Goal: Task Accomplishment & Management: Use online tool/utility

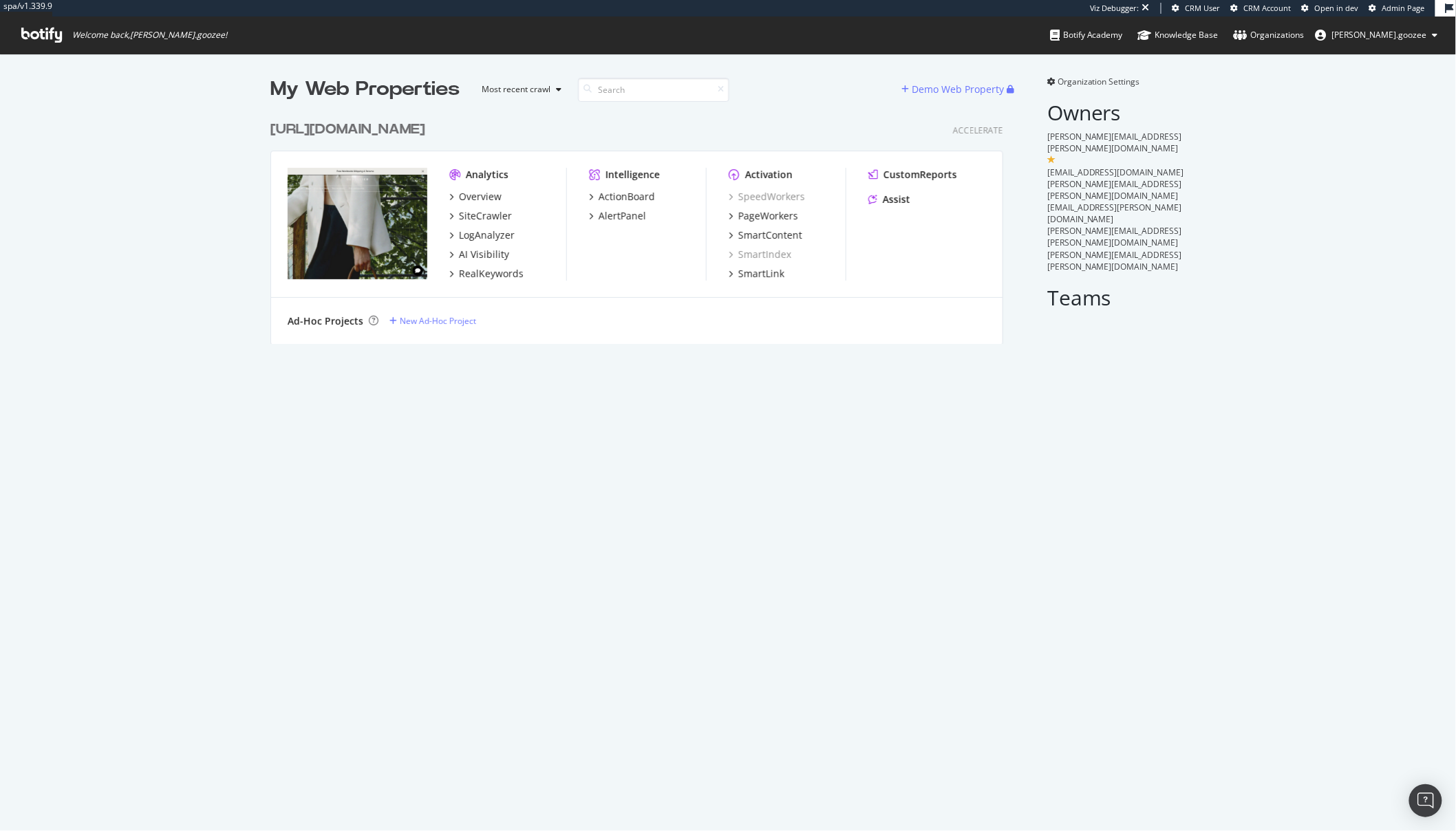
scroll to position [229, 732]
click at [759, 217] on div "PageWorkers" at bounding box center [768, 216] width 60 height 14
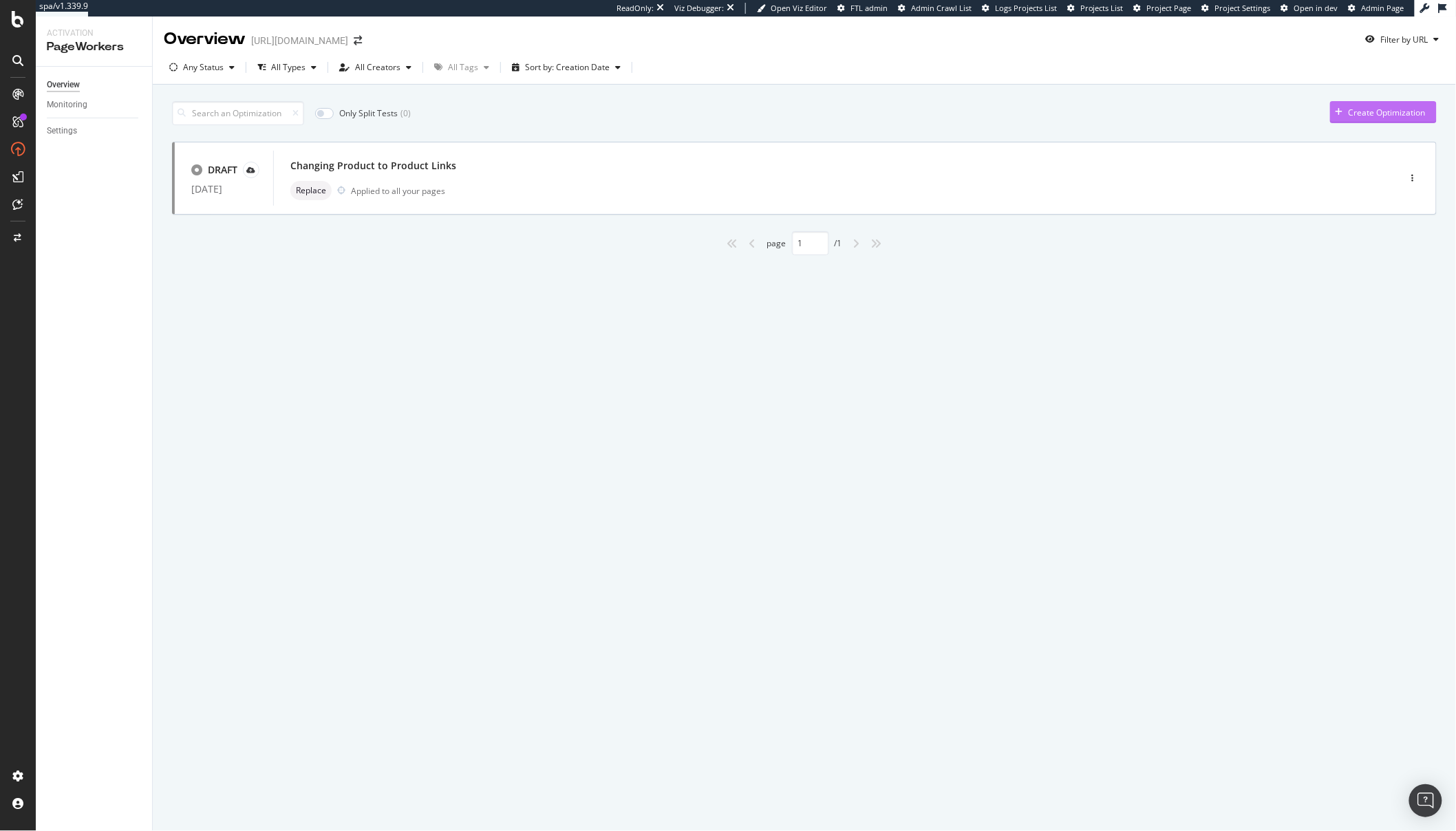
click at [1375, 115] on div "Create Optimization" at bounding box center [1388, 113] width 77 height 12
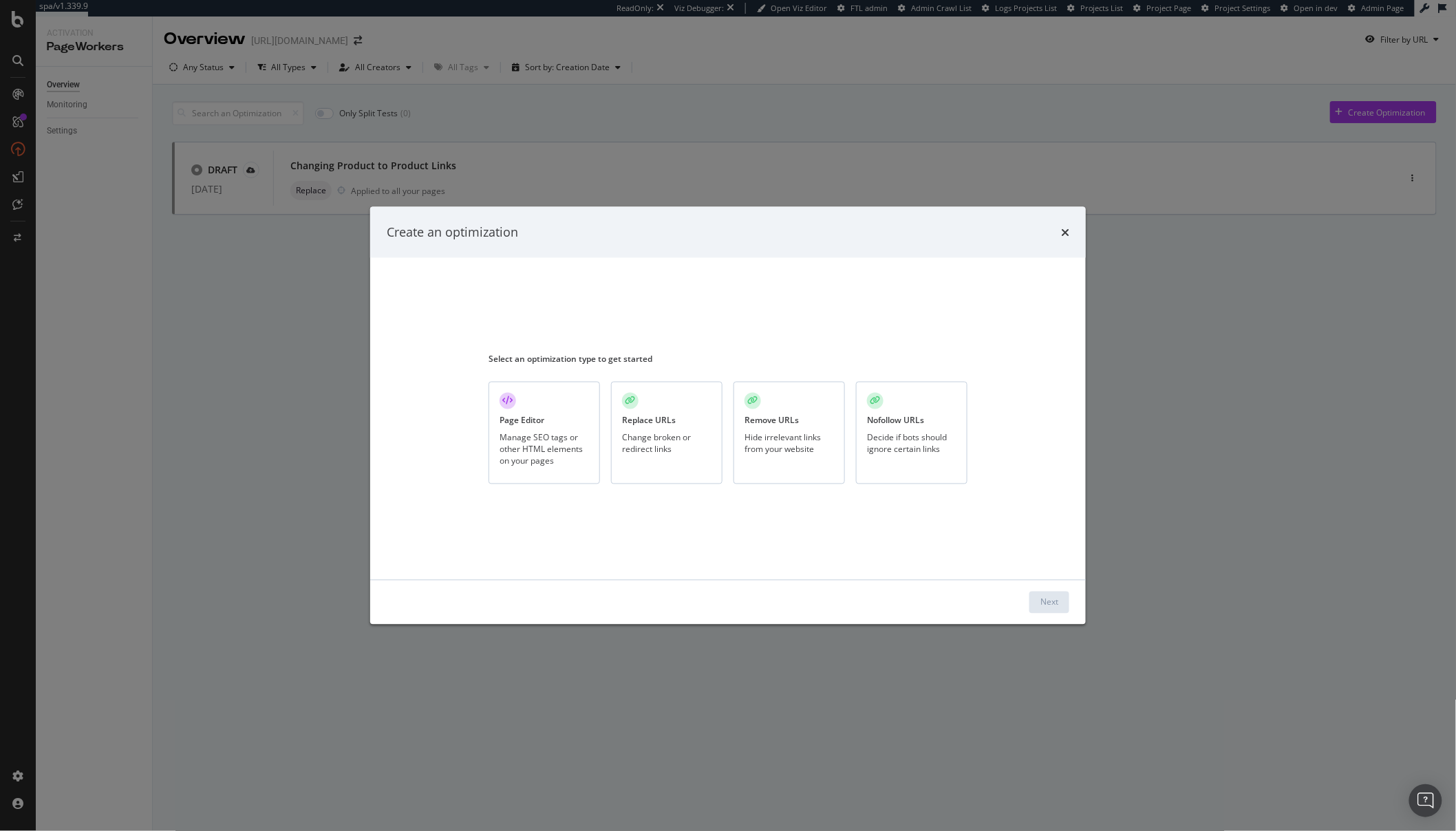
click at [543, 433] on div "Manage SEO tags or other HTML elements on your pages" at bounding box center [544, 449] width 90 height 35
click at [1054, 606] on div "Next" at bounding box center [1049, 602] width 18 height 12
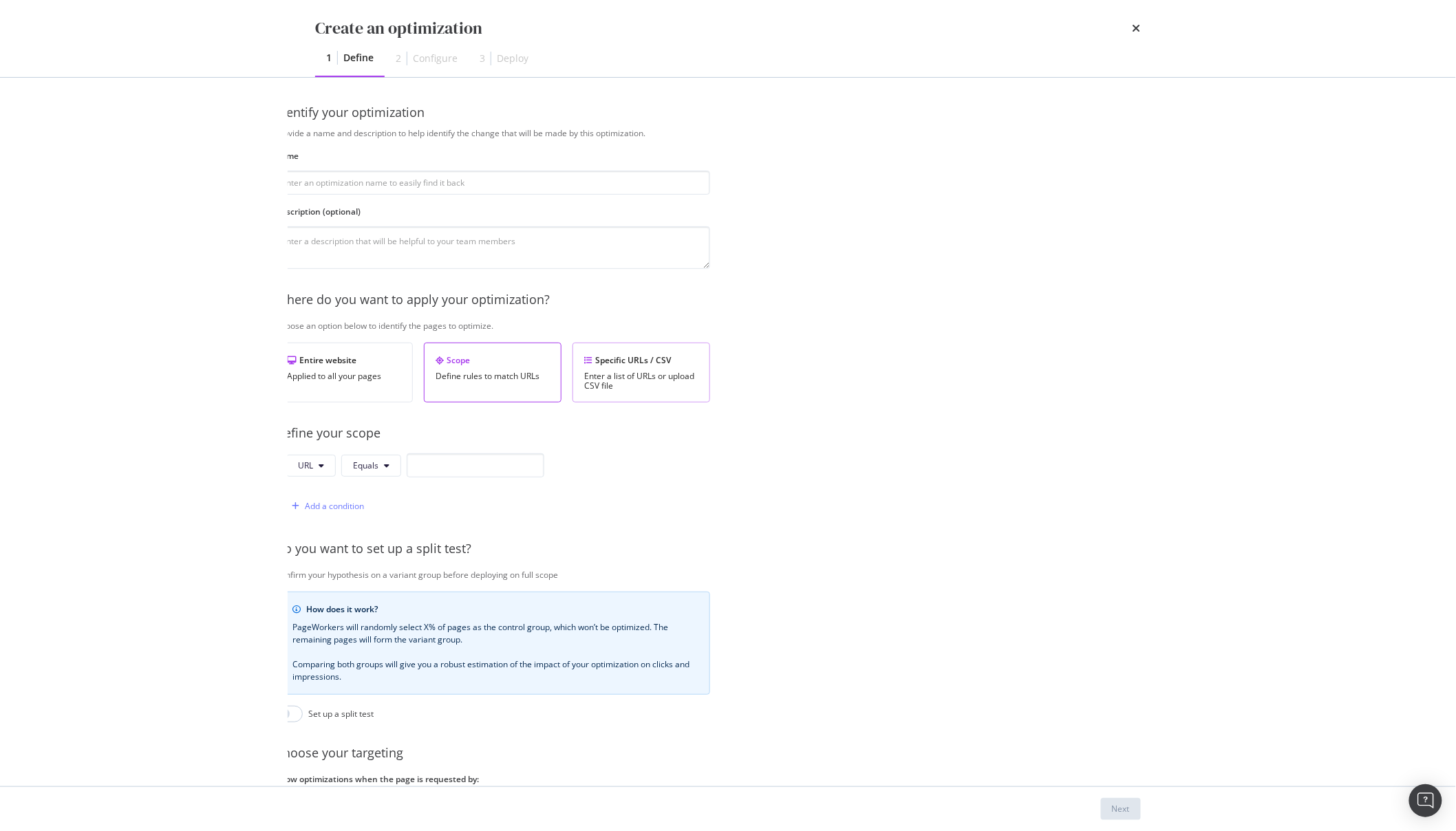
scroll to position [2, 0]
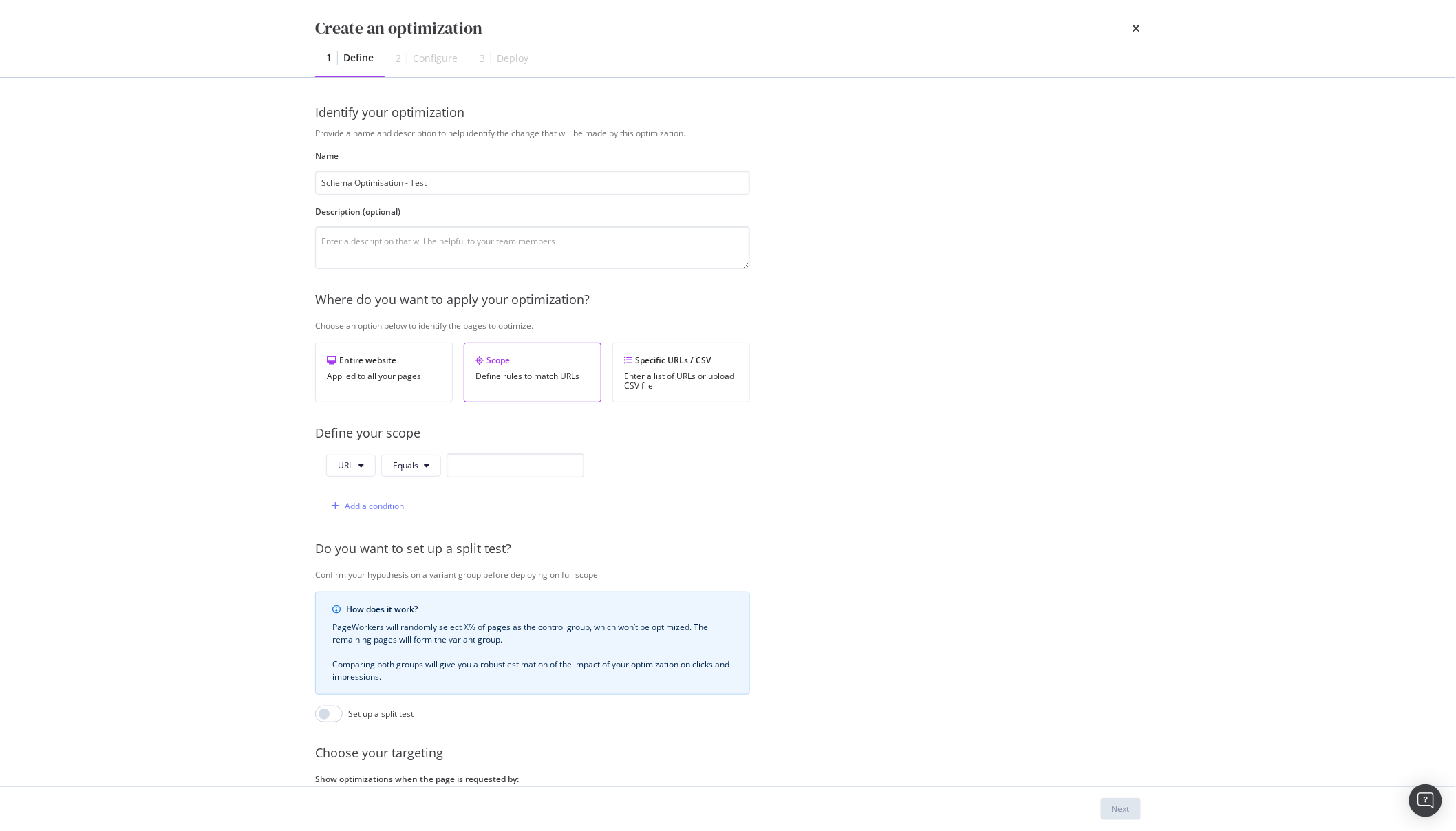
type input "Schema Optimisation - Test"
click at [644, 378] on div "Enter a list of URLs or upload CSV file" at bounding box center [681, 380] width 114 height 19
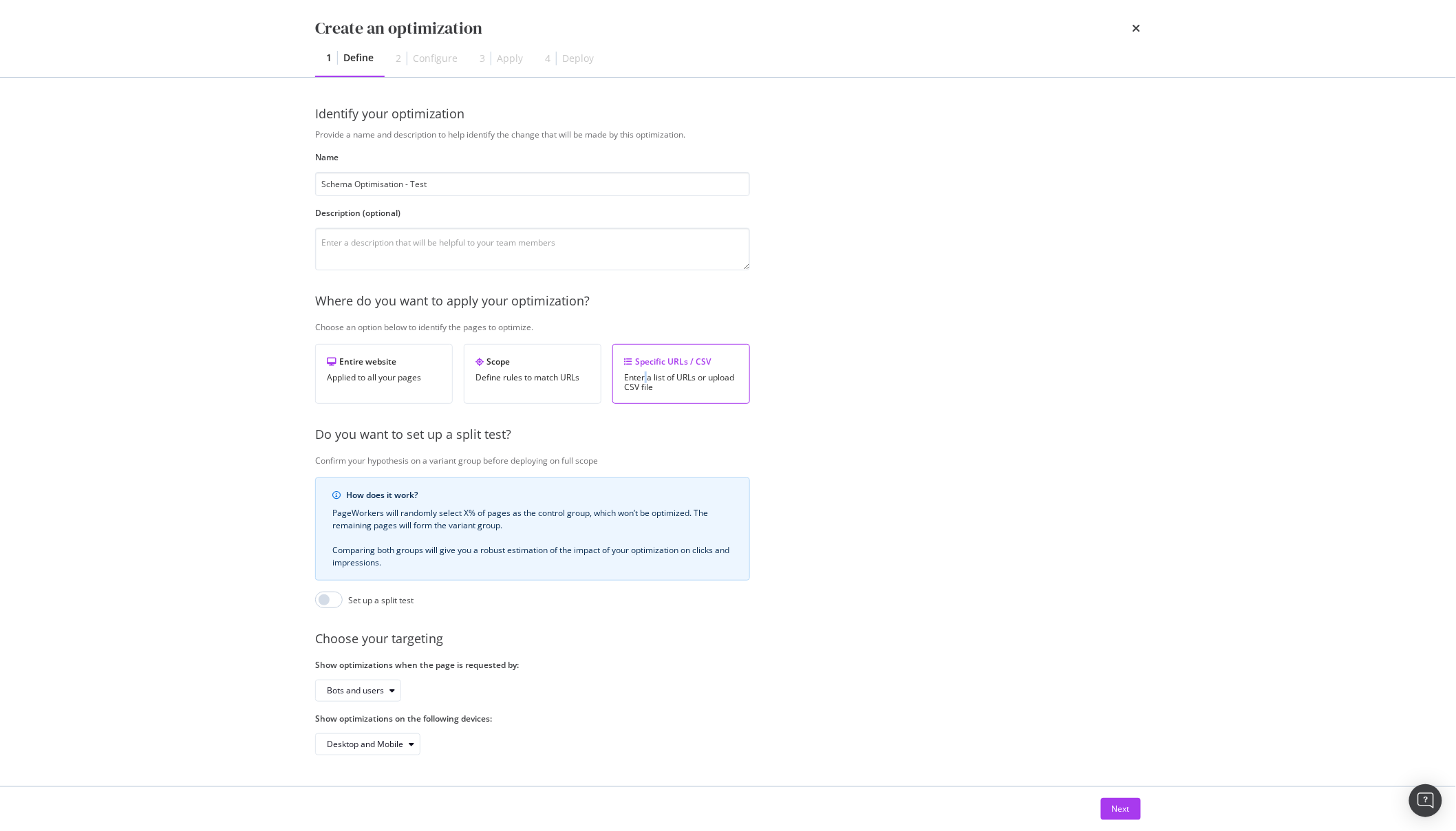
click at [644, 378] on div "Enter a list of URLs or upload CSV file" at bounding box center [681, 382] width 114 height 19
click at [1112, 805] on div "Next" at bounding box center [1121, 809] width 18 height 12
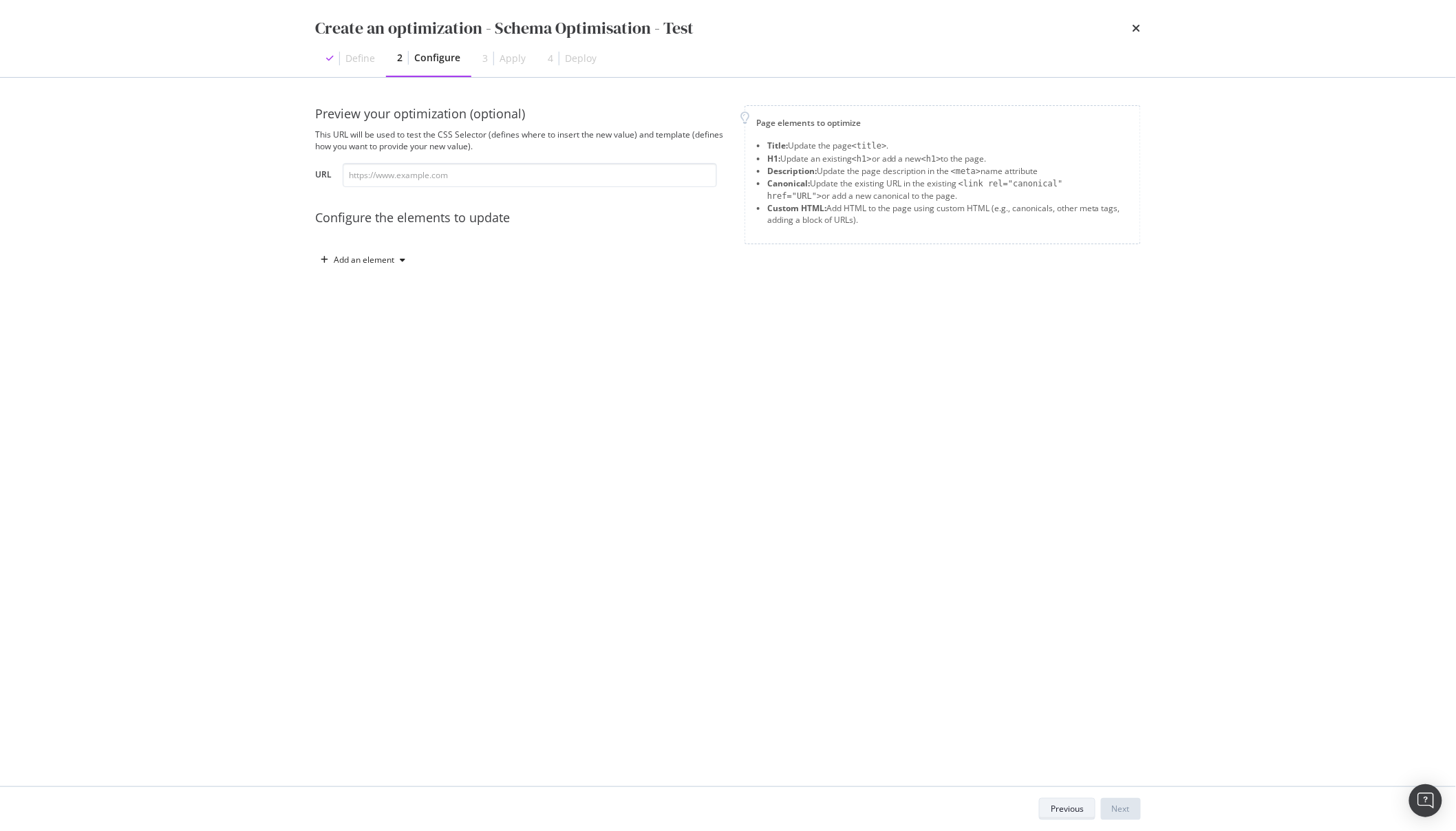
scroll to position [0, 0]
click at [362, 273] on div "Preview your optimization (optional) This URL will be used to test the CSS Sele…" at bounding box center [728, 202] width 826 height 193
click at [376, 267] on div "Add an element" at bounding box center [363, 259] width 95 height 21
click at [384, 375] on div "Custom HTML" at bounding box center [379, 377] width 54 height 12
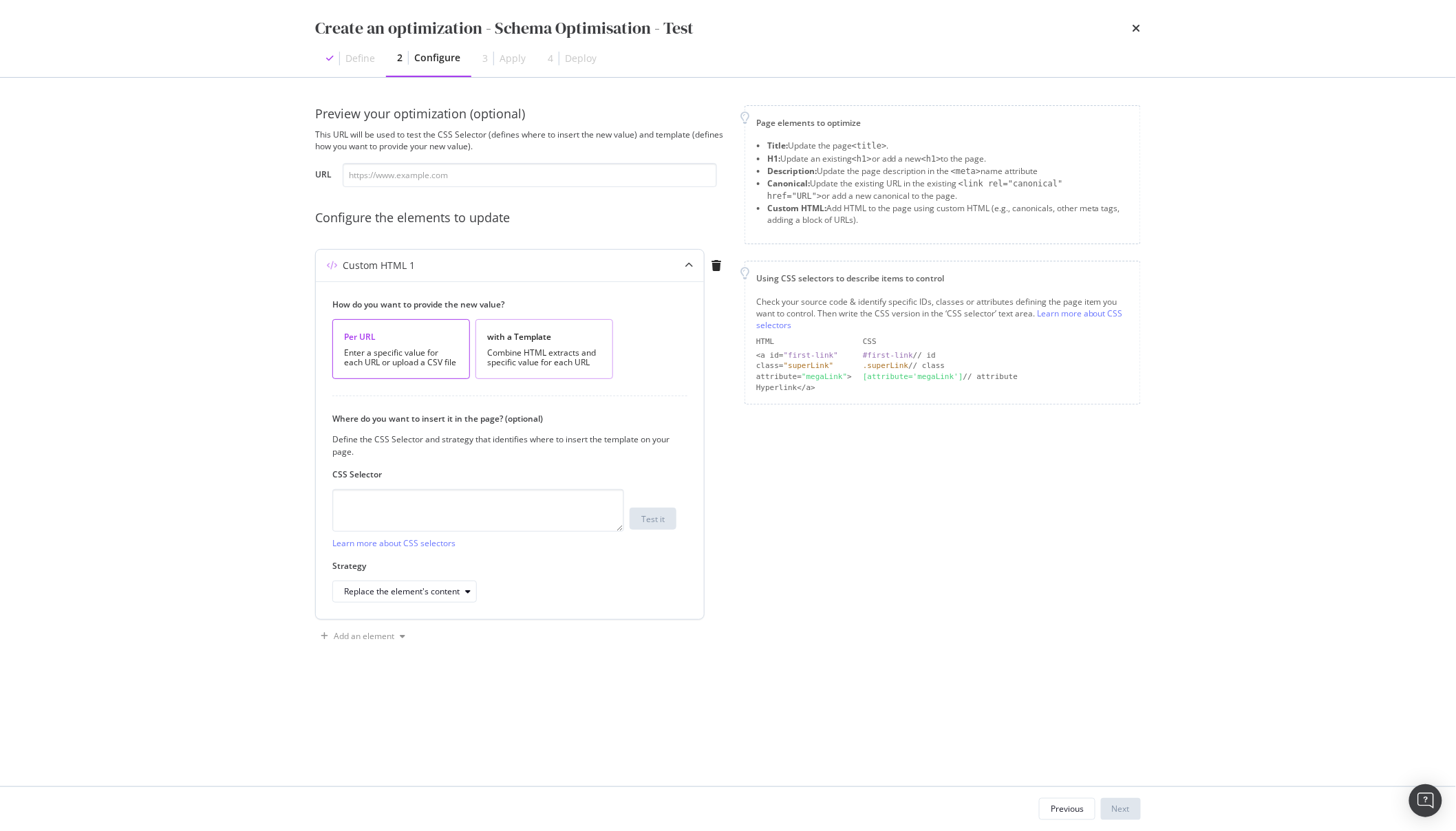
click at [533, 337] on div "with a Template" at bounding box center [544, 337] width 114 height 12
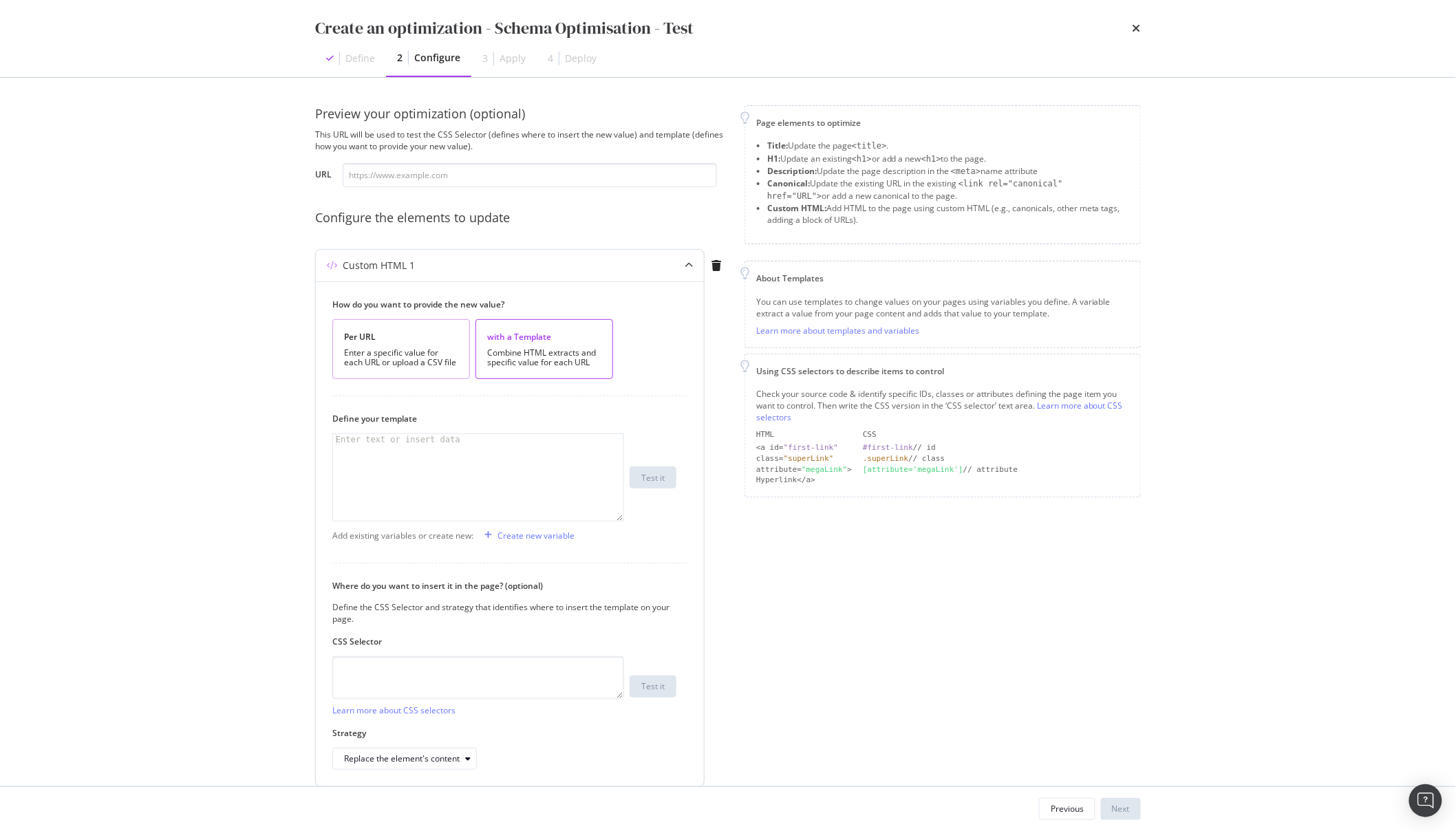
click at [417, 358] on div "Enter a specific value for each URL or upload a CSV file" at bounding box center [401, 357] width 114 height 19
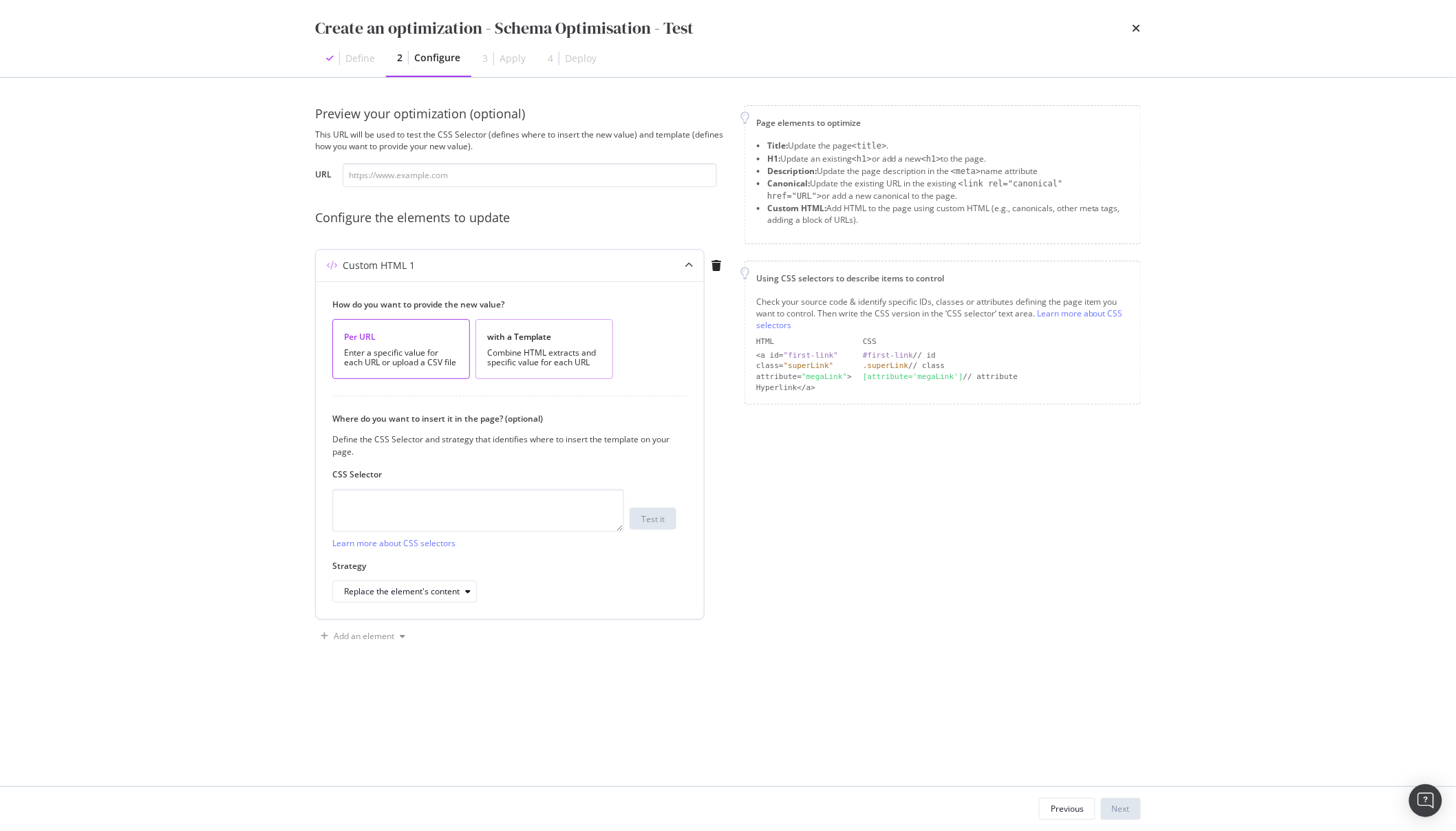
click at [501, 352] on div "Combine HTML extracts and specific value for each URL" at bounding box center [544, 357] width 114 height 19
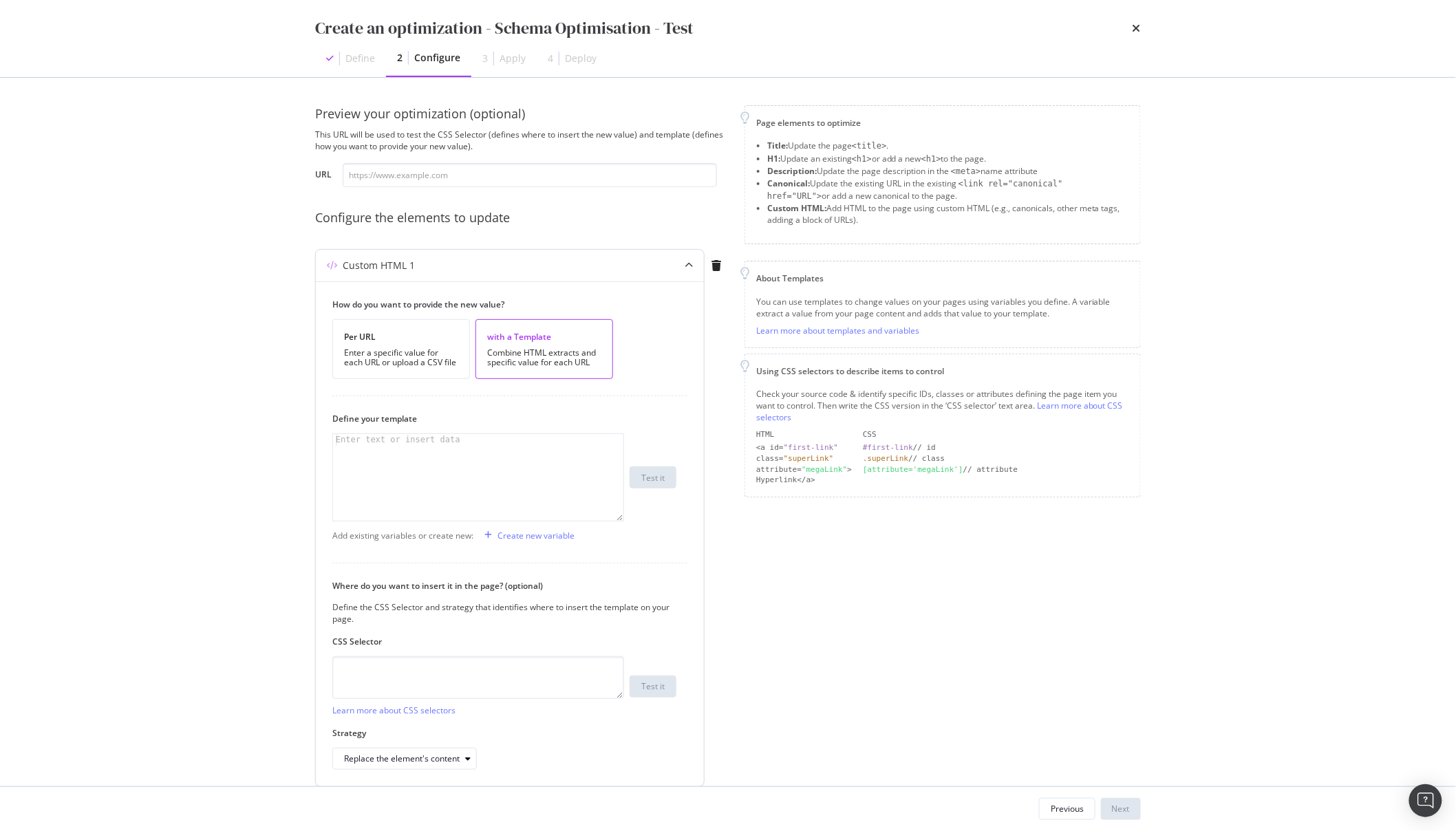
click at [439, 447] on div "modal" at bounding box center [478, 490] width 291 height 110
paste textarea "</script>"
click at [412, 454] on div "{% set price = price | replace ( "€" , "" ) | replace ( "," , "" ) %} {% if "€"…" at bounding box center [472, 490] width 279 height 110
click at [375, 484] on div "| replace ( "£" , "" ) | replace ( "," , "" ) %} {% if "€" in currency %} {% se…" at bounding box center [472, 482] width 279 height 110
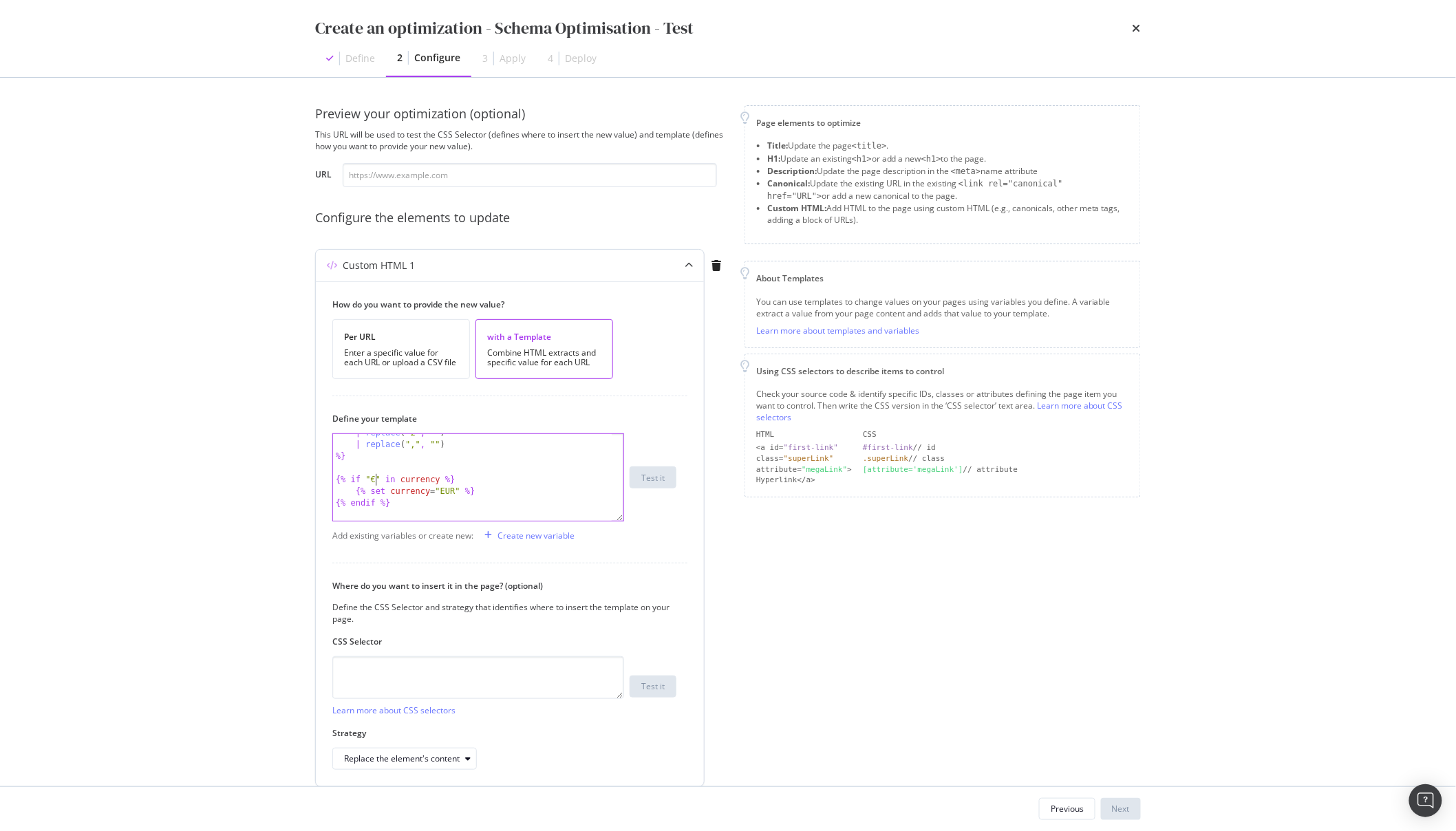
scroll to position [0, 2]
click at [463, 494] on div "| replace ( "£" , "" ) | replace ( "," , "" ) %} {% if "£" in currency %} {% se…" at bounding box center [472, 482] width 279 height 110
type textarea "{% set currency = "GBP" %}"
click at [543, 480] on div "{% if "£" in currency %} {% set currency = "GBP" %} {% endif %} < script type =…" at bounding box center [472, 488] width 279 height 110
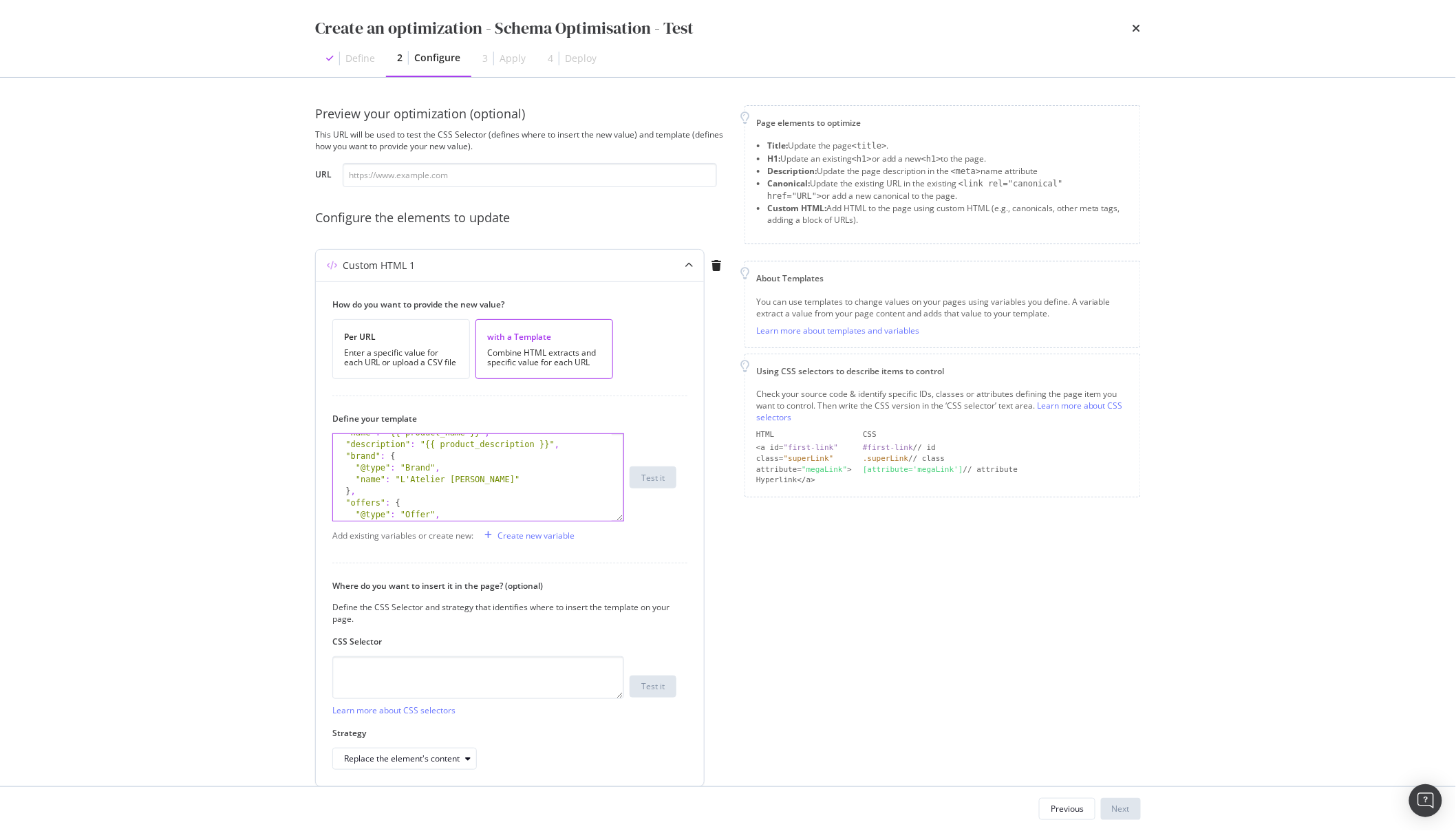
scroll to position [183, 0]
drag, startPoint x: 485, startPoint y: 468, endPoint x: 402, endPoint y: 471, distance: 83.1
click at [402, 471] on div ""description" : "{{ product_description }}" , "brand" : { "@type" : "Brand" , "…" at bounding box center [472, 482] width 279 height 110
click at [537, 484] on div ""description" : "{{ product_description }}" , "brand" : { "@type" : "Brand" , "…" at bounding box center [472, 482] width 279 height 110
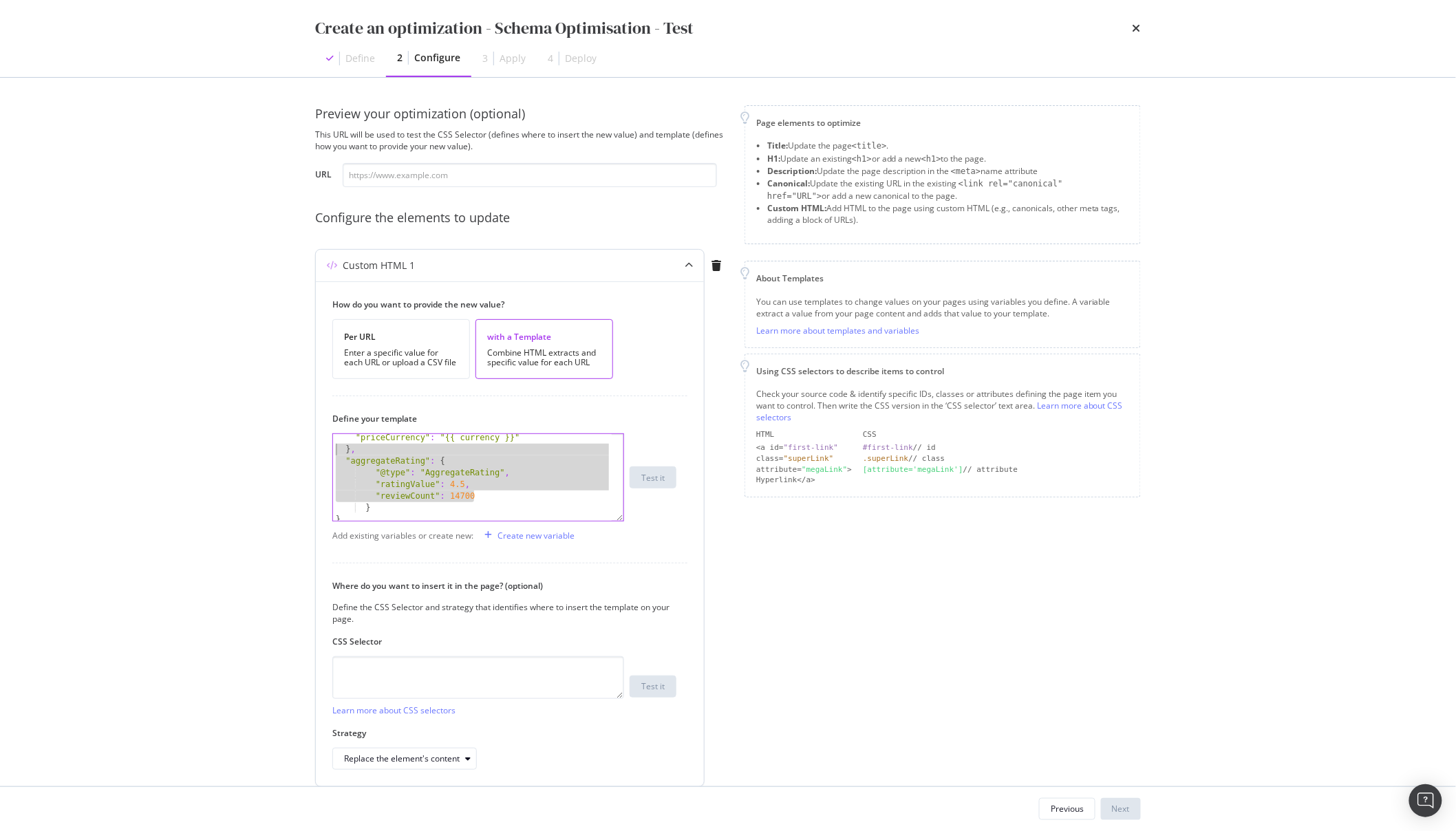
drag, startPoint x: 520, startPoint y: 482, endPoint x: 338, endPoint y: 455, distance: 184.0
click at [338, 455] on div ""priceCurrency" : "{{ currency }}" } , "aggregateRating" : { "@type" : "Aggrega…" at bounding box center [472, 487] width 279 height 110
type textarea "}, "aggregateRating": {"
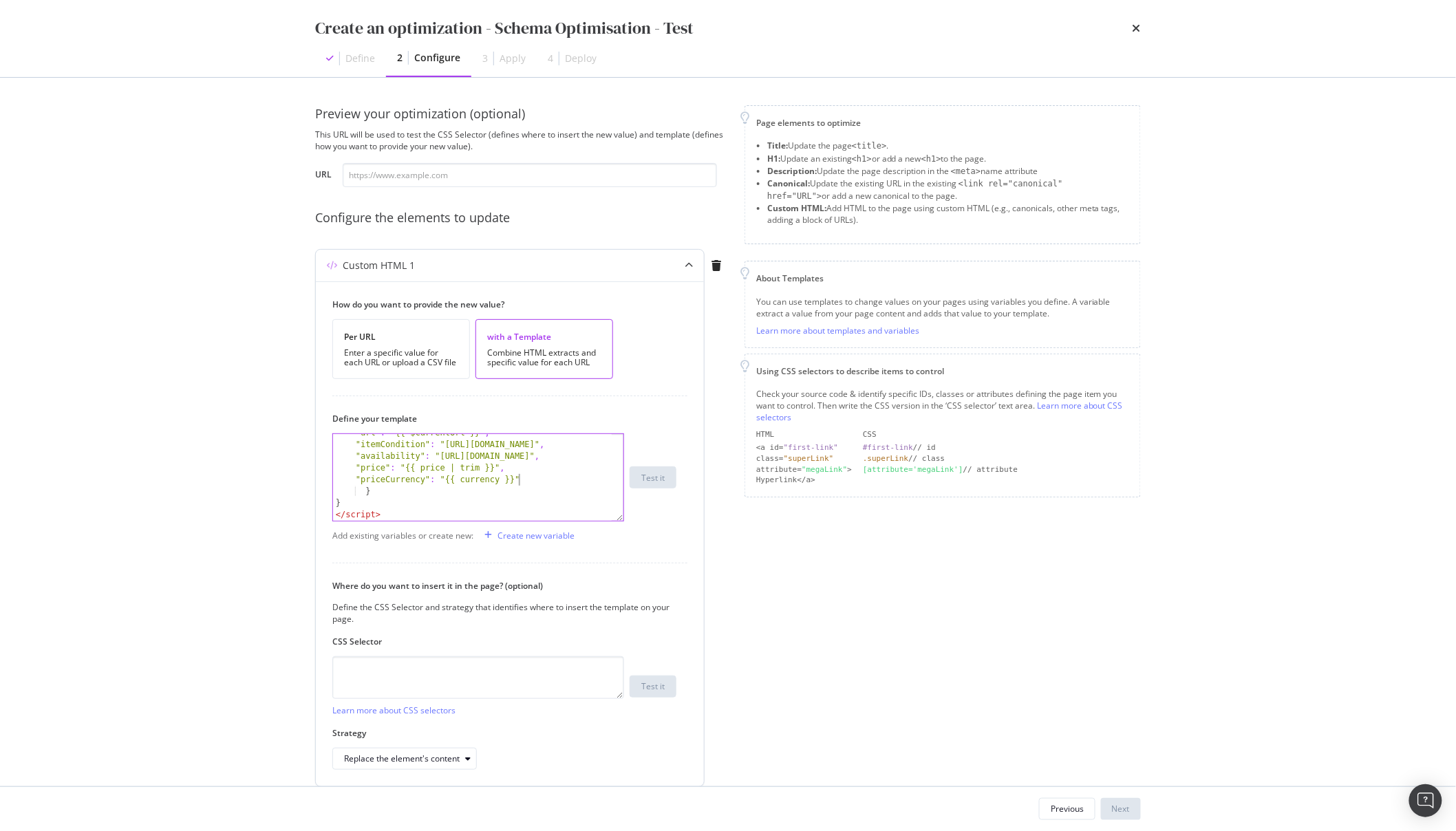
scroll to position [264, 0]
click at [355, 493] on div ""url" : "{{ $currentUrl }}" , "itemCondition" : "https://schema.org/NewConditio…" at bounding box center [472, 482] width 279 height 110
type textarea "}"
click at [533, 531] on div "Create new variable" at bounding box center [536, 536] width 77 height 12
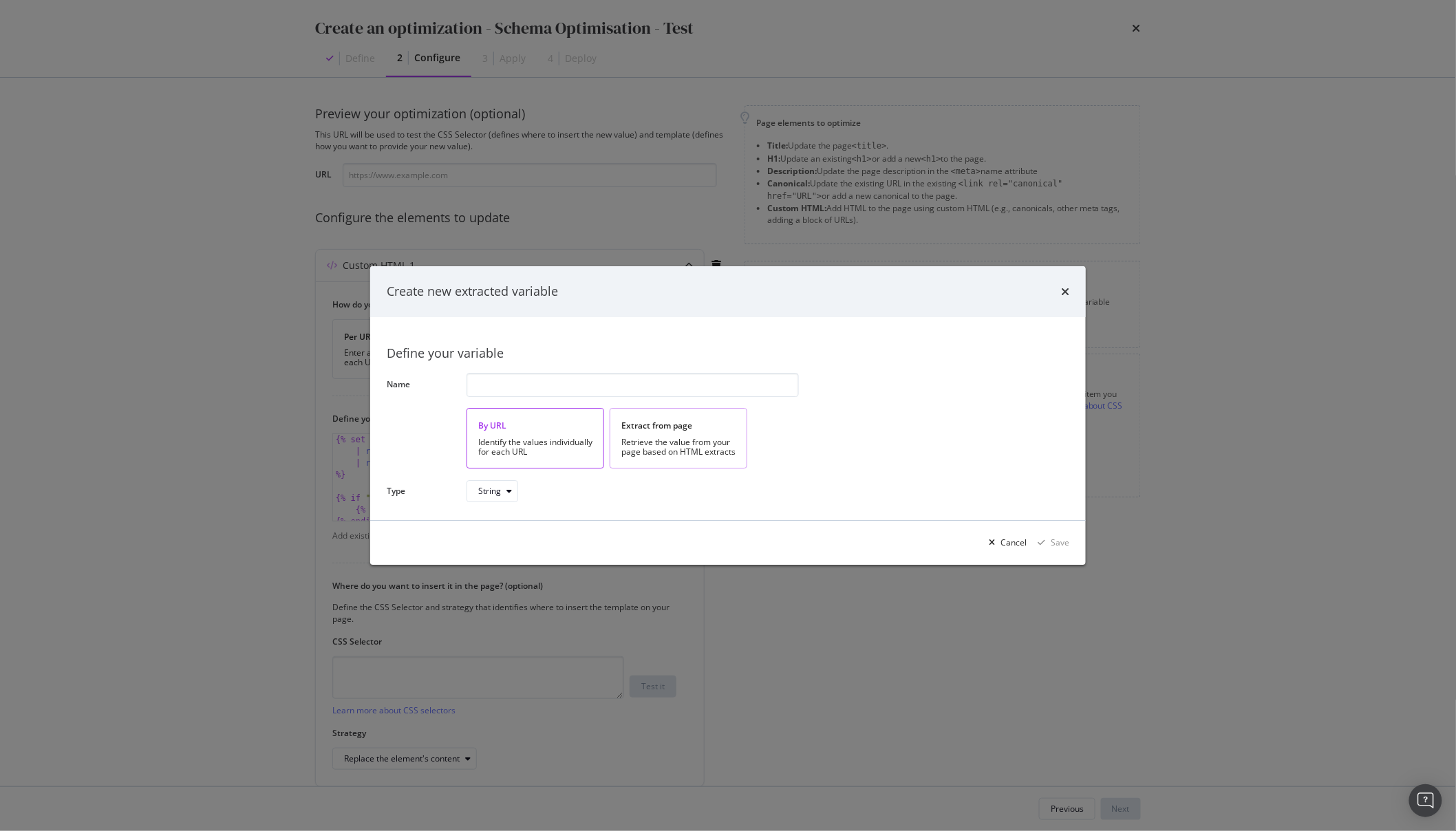
click at [686, 425] on div "Extract from page" at bounding box center [678, 426] width 114 height 12
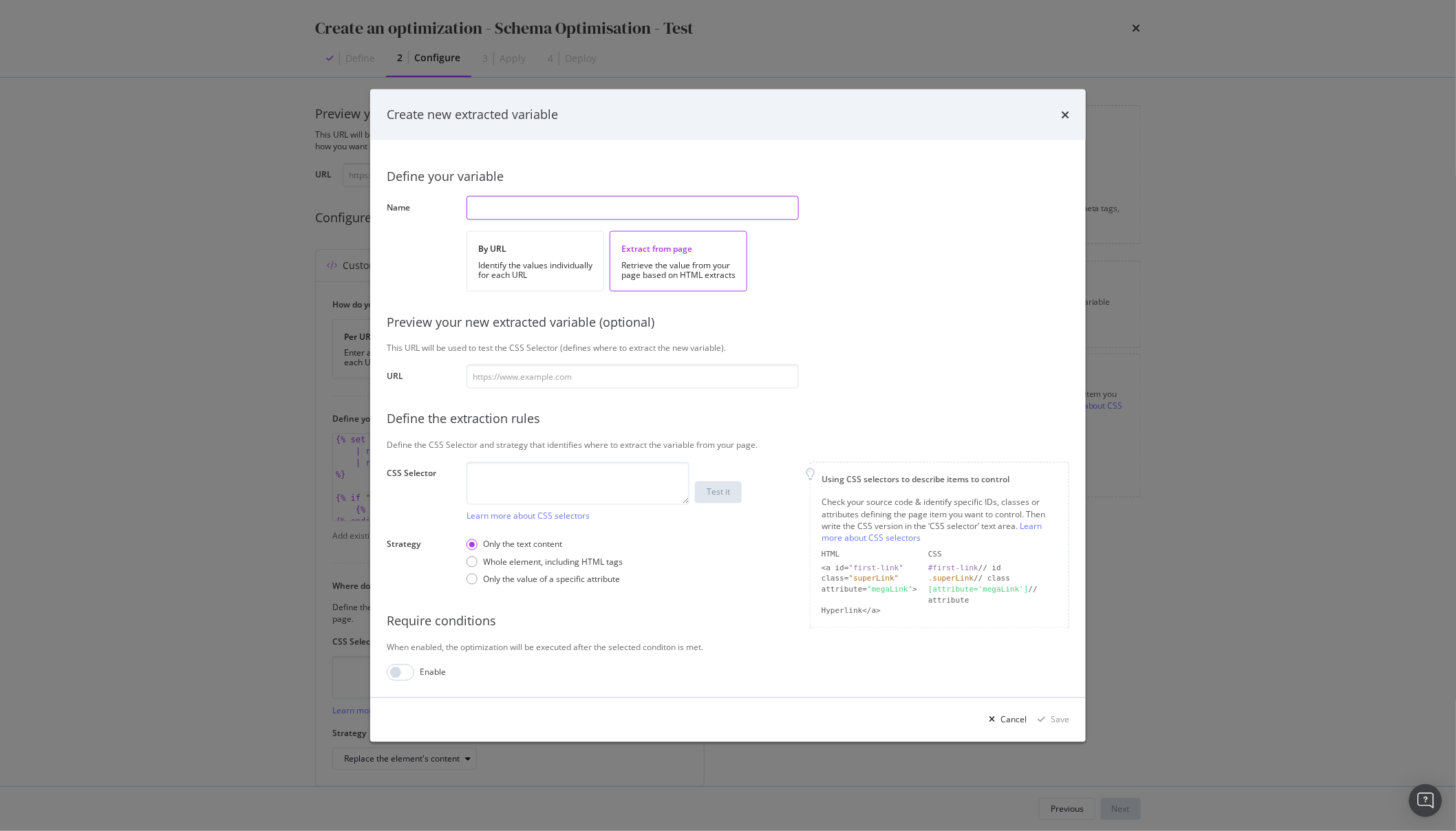
click at [535, 209] on input "modal" at bounding box center [633, 207] width 333 height 24
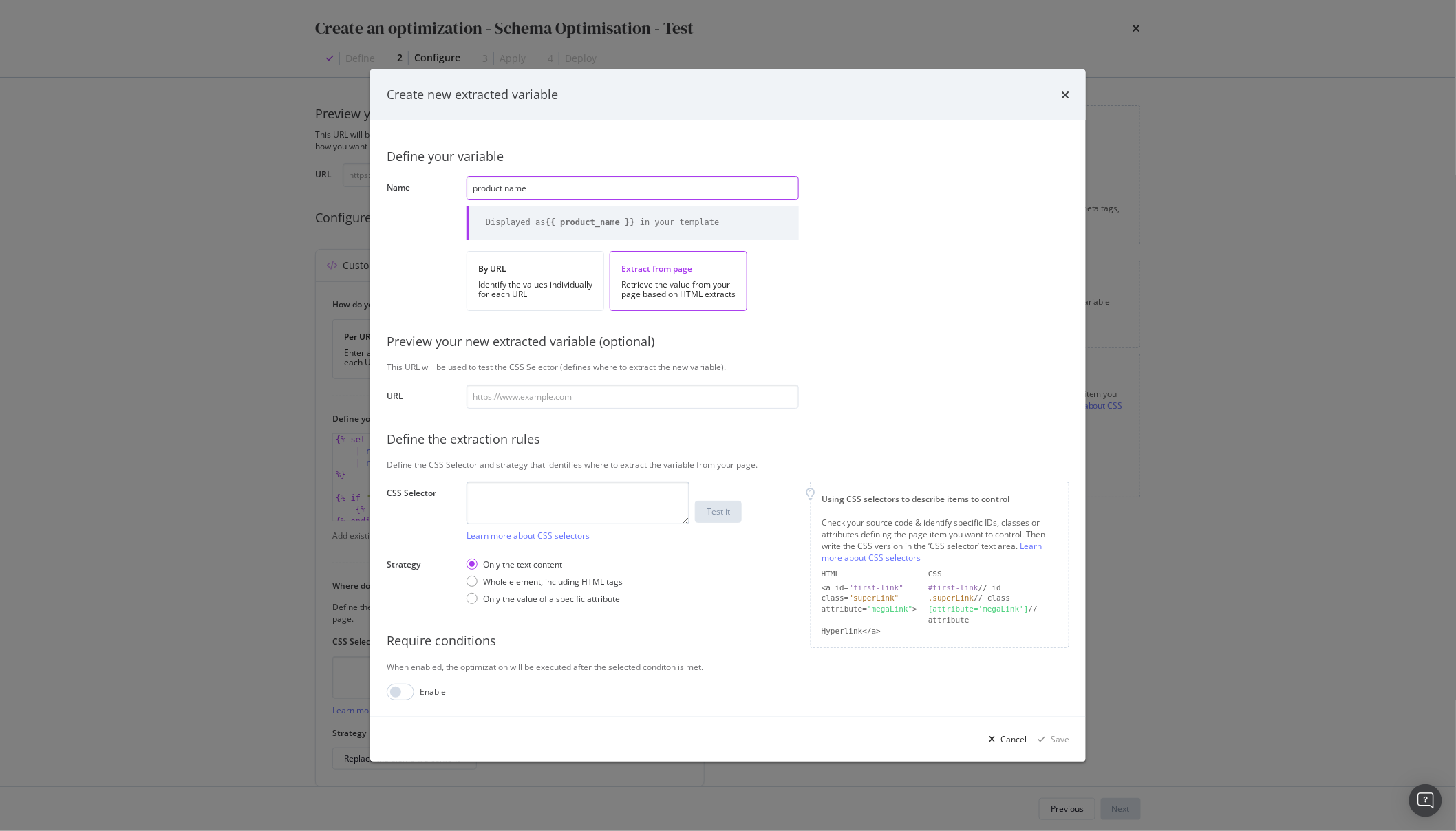
type input "product name"
click at [551, 501] on textarea "modal" at bounding box center [578, 503] width 223 height 43
type textarea "h1"
click at [1071, 745] on div "Cancel Save" at bounding box center [728, 740] width 715 height 44
click at [1065, 745] on div "Save" at bounding box center [1050, 739] width 37 height 21
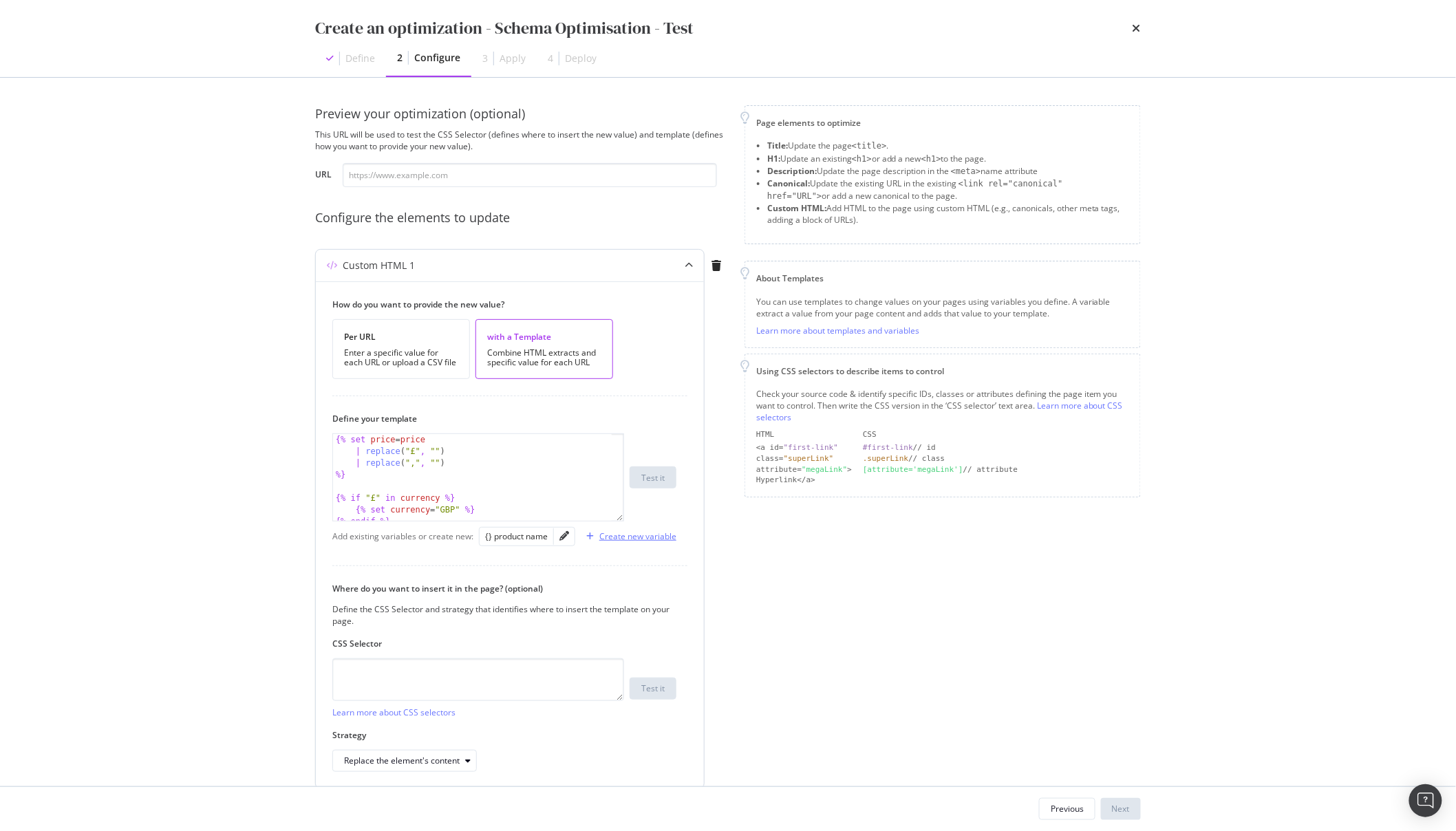
click at [637, 540] on div "Create new variable" at bounding box center [638, 536] width 77 height 12
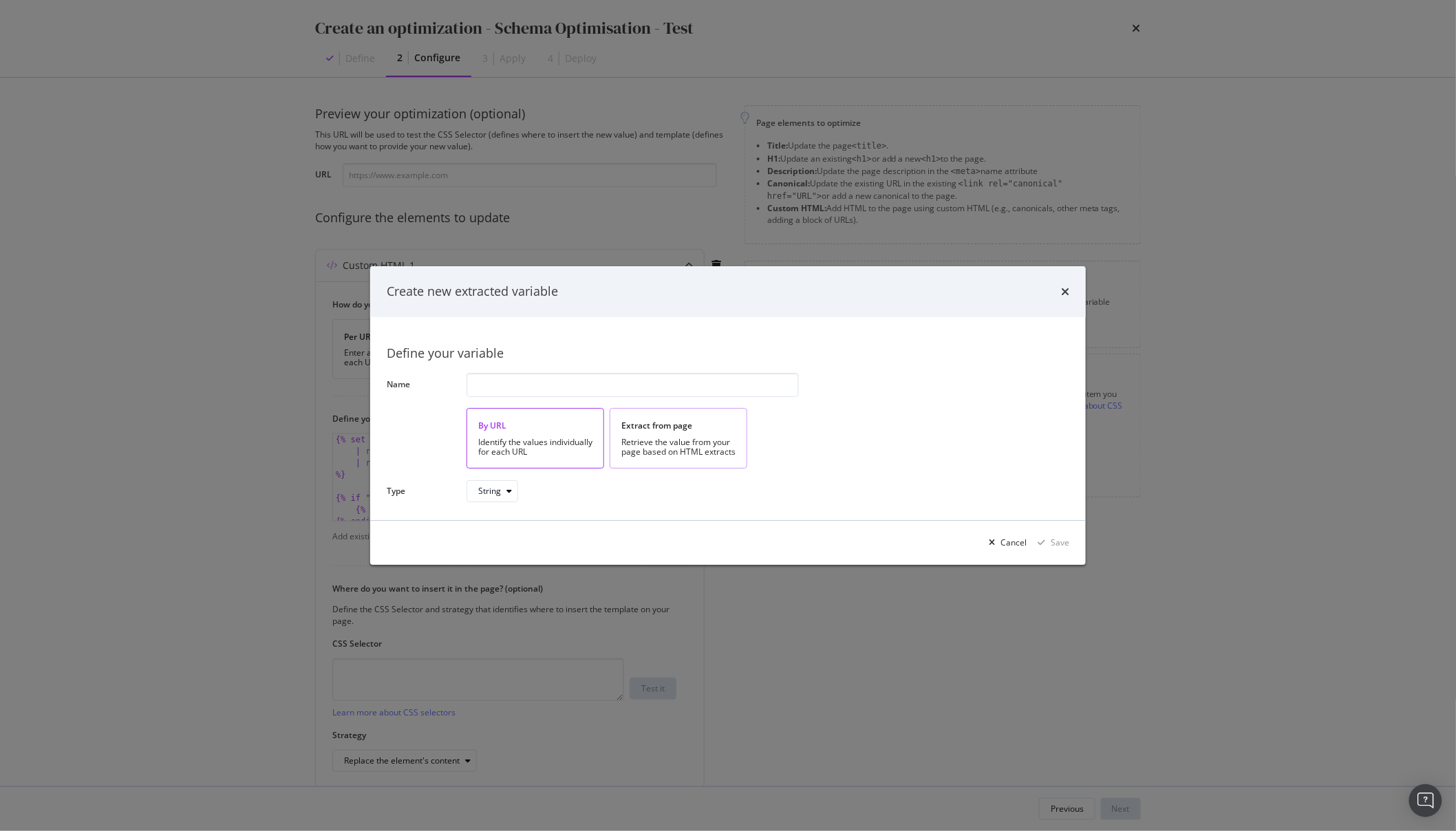
click at [682, 439] on div "Retrieve the value from your page based on HTML extracts" at bounding box center [678, 447] width 114 height 19
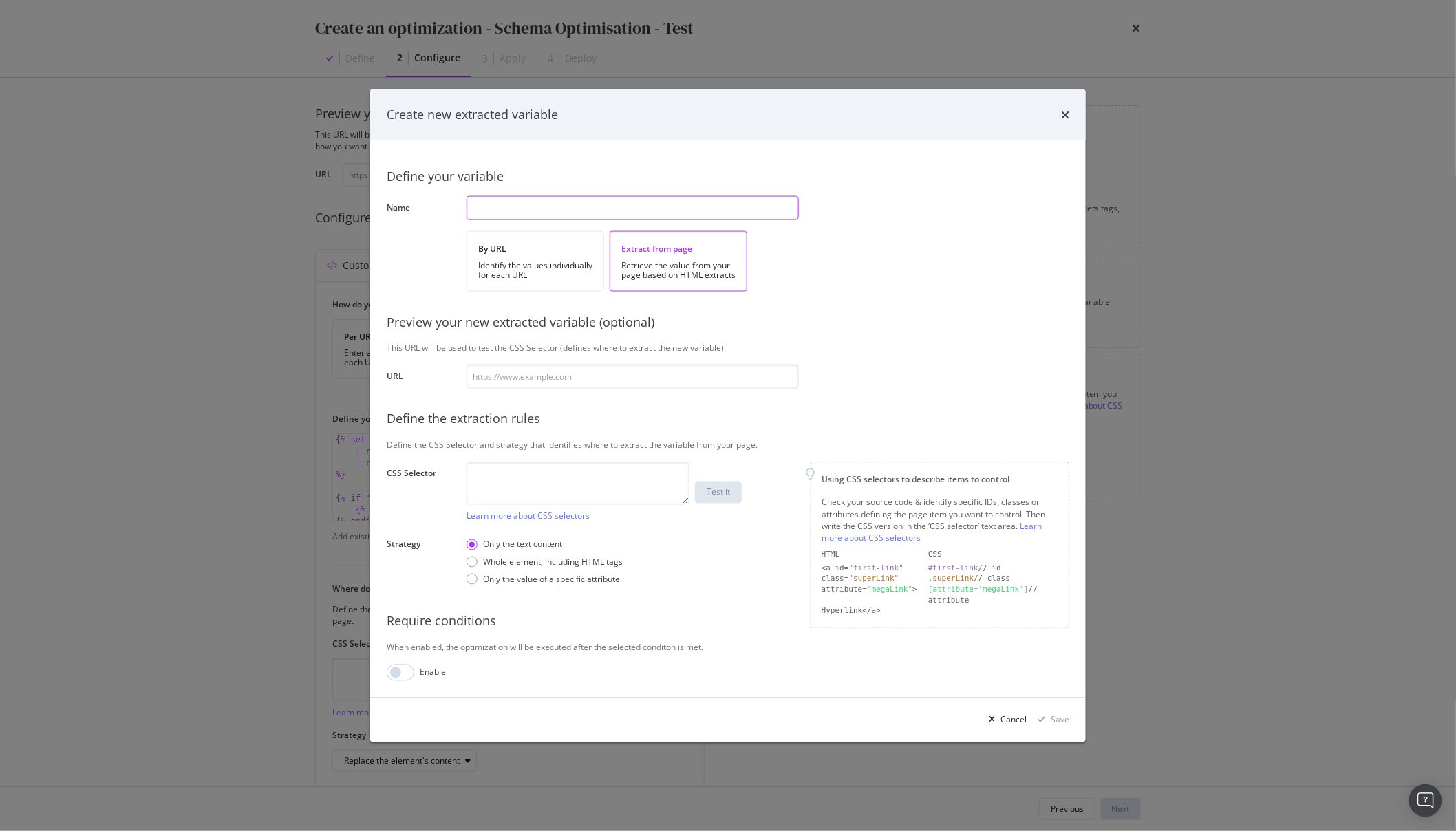
click at [585, 211] on input "modal" at bounding box center [633, 207] width 333 height 24
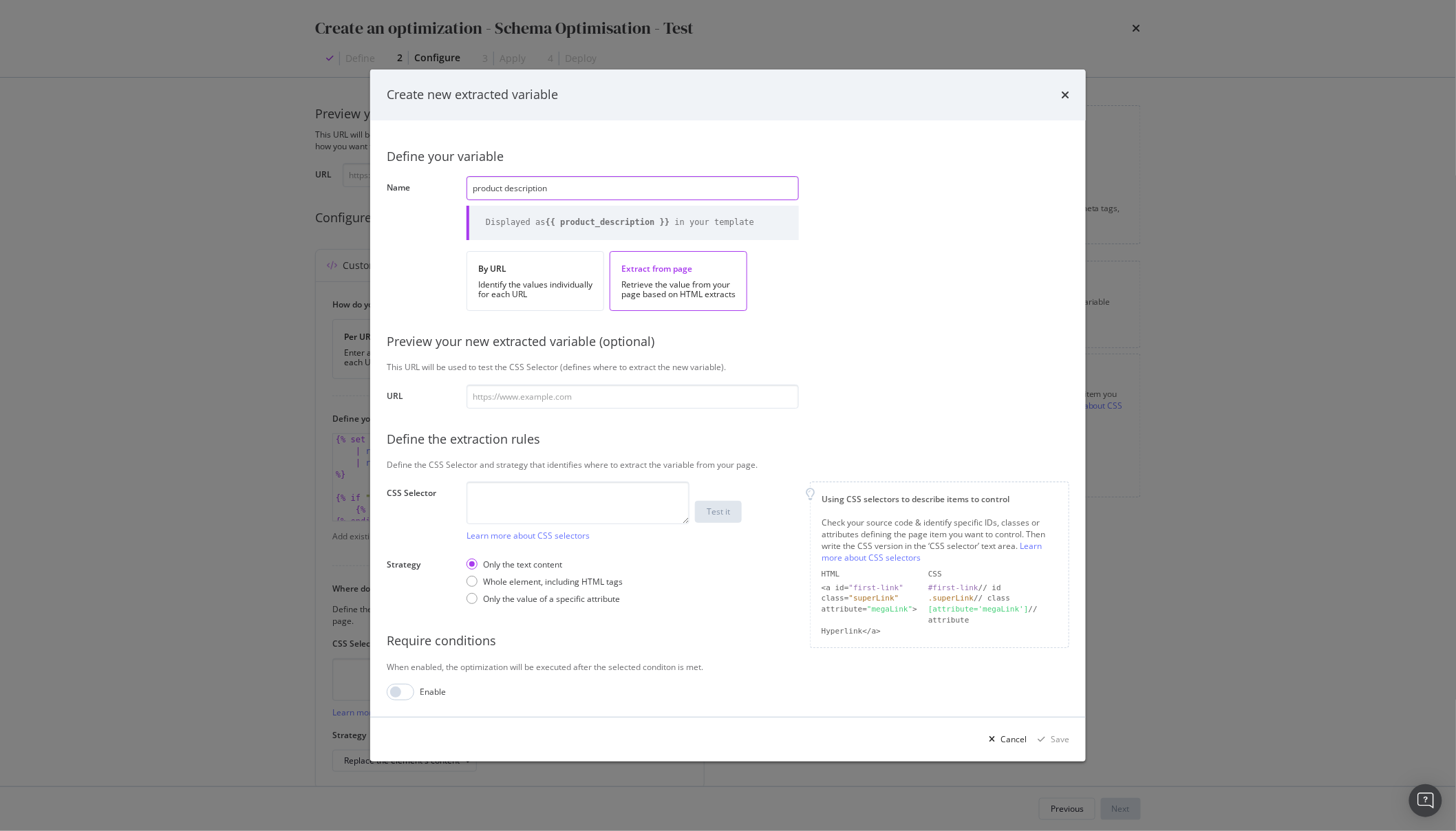
type input "product description"
click at [584, 395] on input "modal" at bounding box center [633, 396] width 333 height 24
click at [568, 480] on div "Define your variable Name product description Displayed as {{ product_descripti…" at bounding box center [728, 418] width 682 height 564
click at [549, 499] on textarea "modal" at bounding box center [578, 503] width 223 height 43
paste textarea "meta[name="description"]"
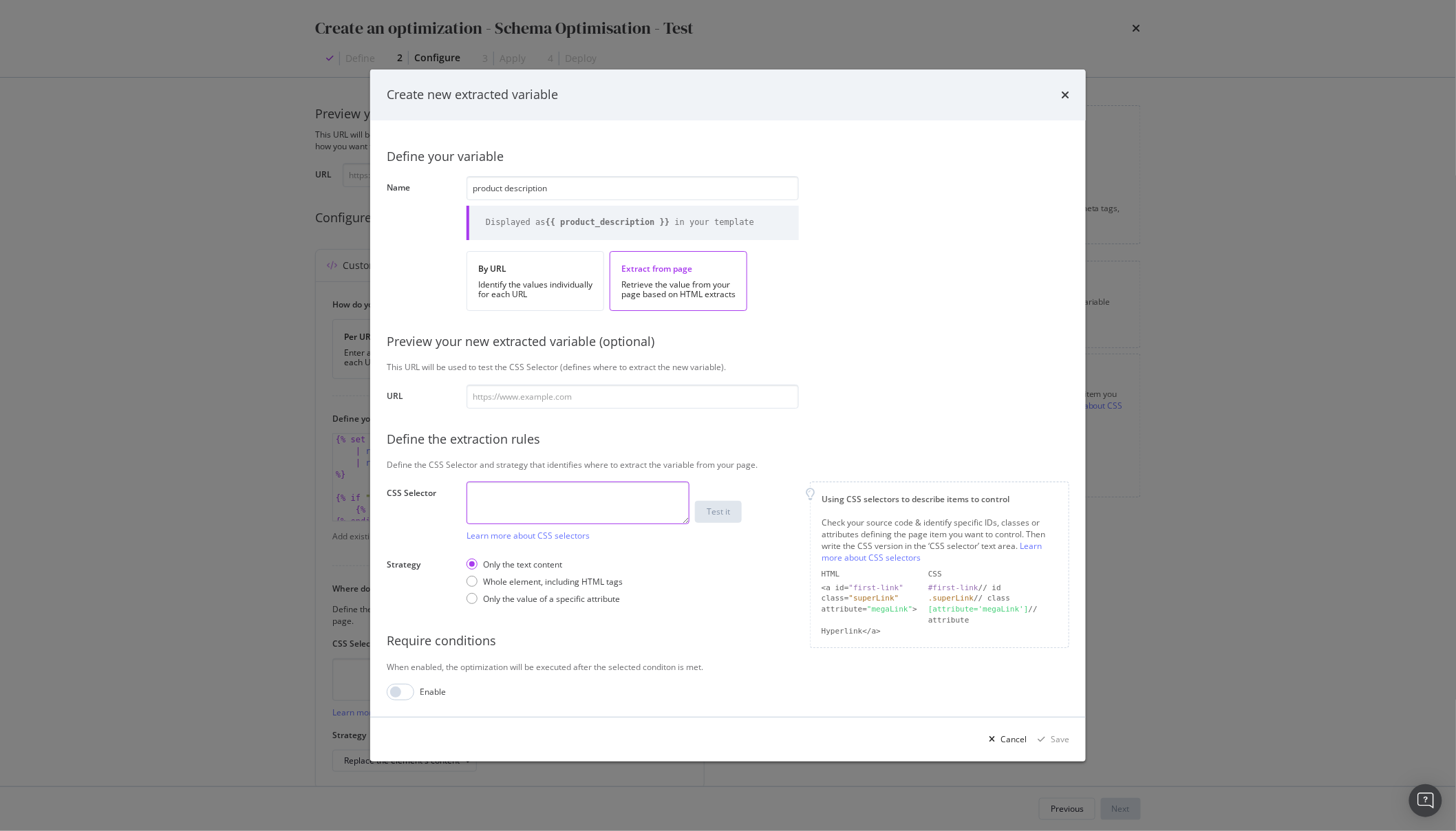
type textarea "meta[name="description"]"
paste textarea "meta[name="description"]"
type textarea "meta[name="description"]"
click at [519, 604] on div "Only the value of a specific attribute" at bounding box center [551, 599] width 137 height 12
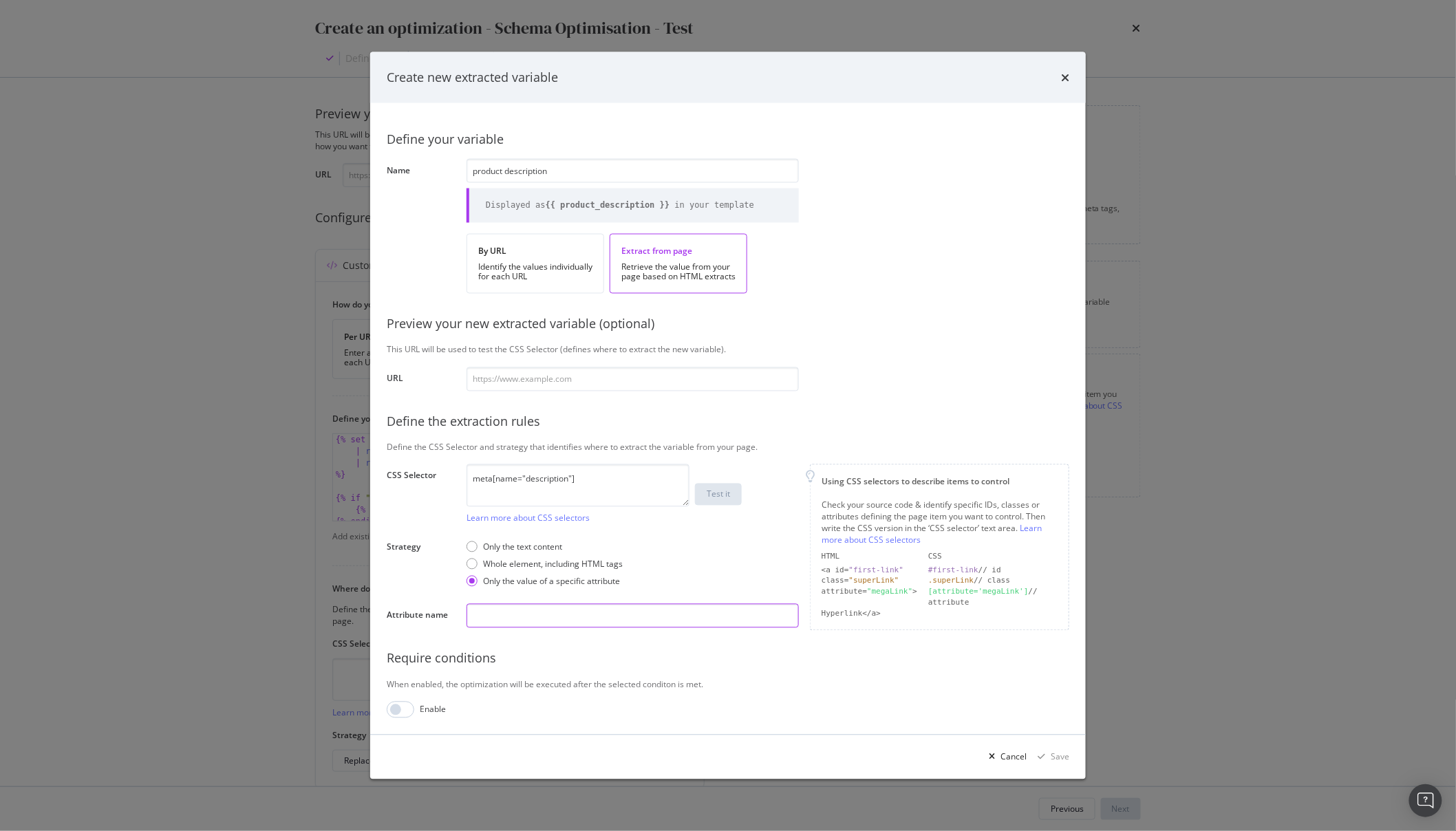
click at [518, 606] on input "modal" at bounding box center [633, 615] width 333 height 24
type input "content"
click at [1043, 753] on icon "modal" at bounding box center [1041, 757] width 7 height 8
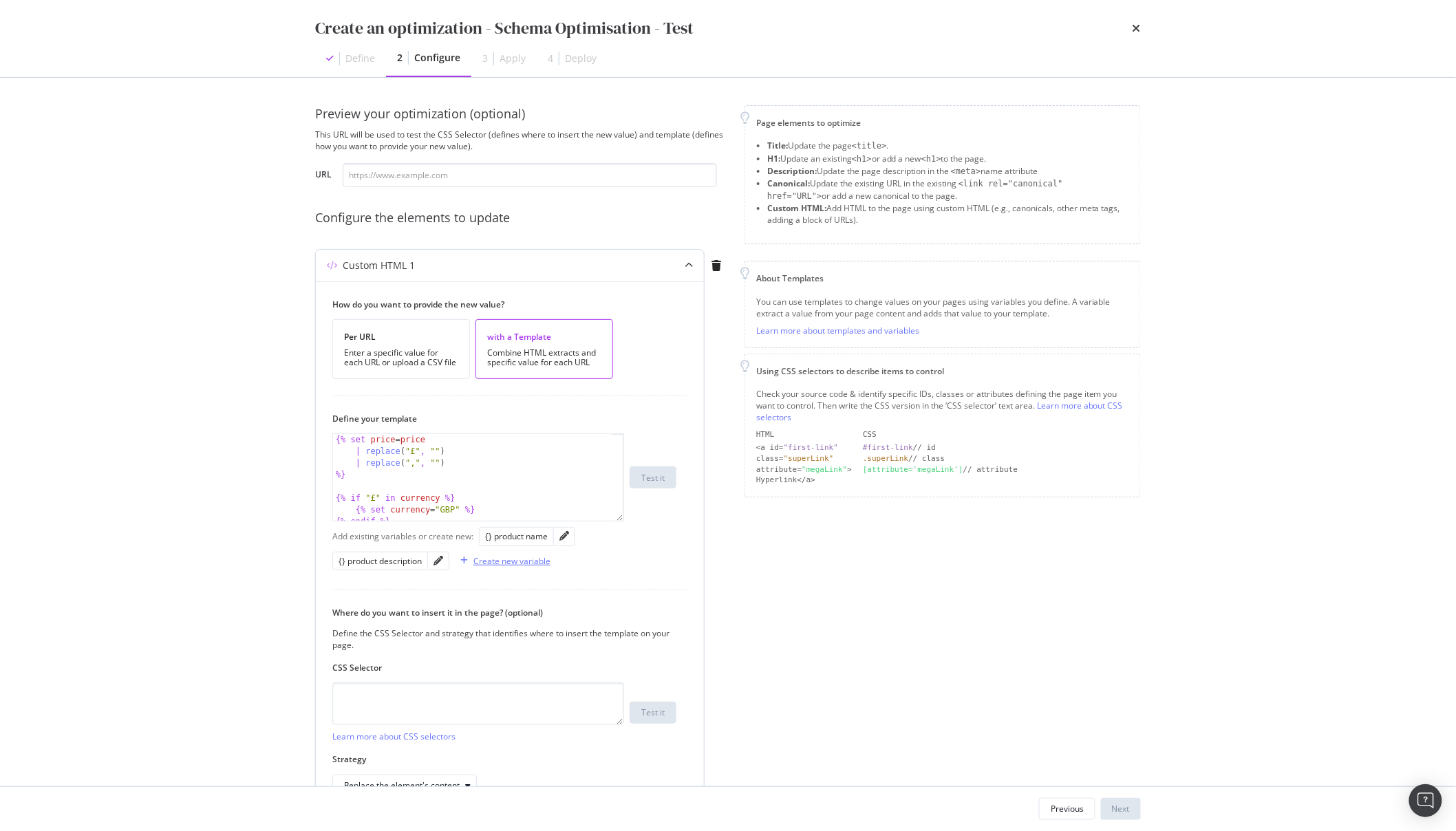
click at [490, 564] on div "Create new variable" at bounding box center [512, 561] width 77 height 12
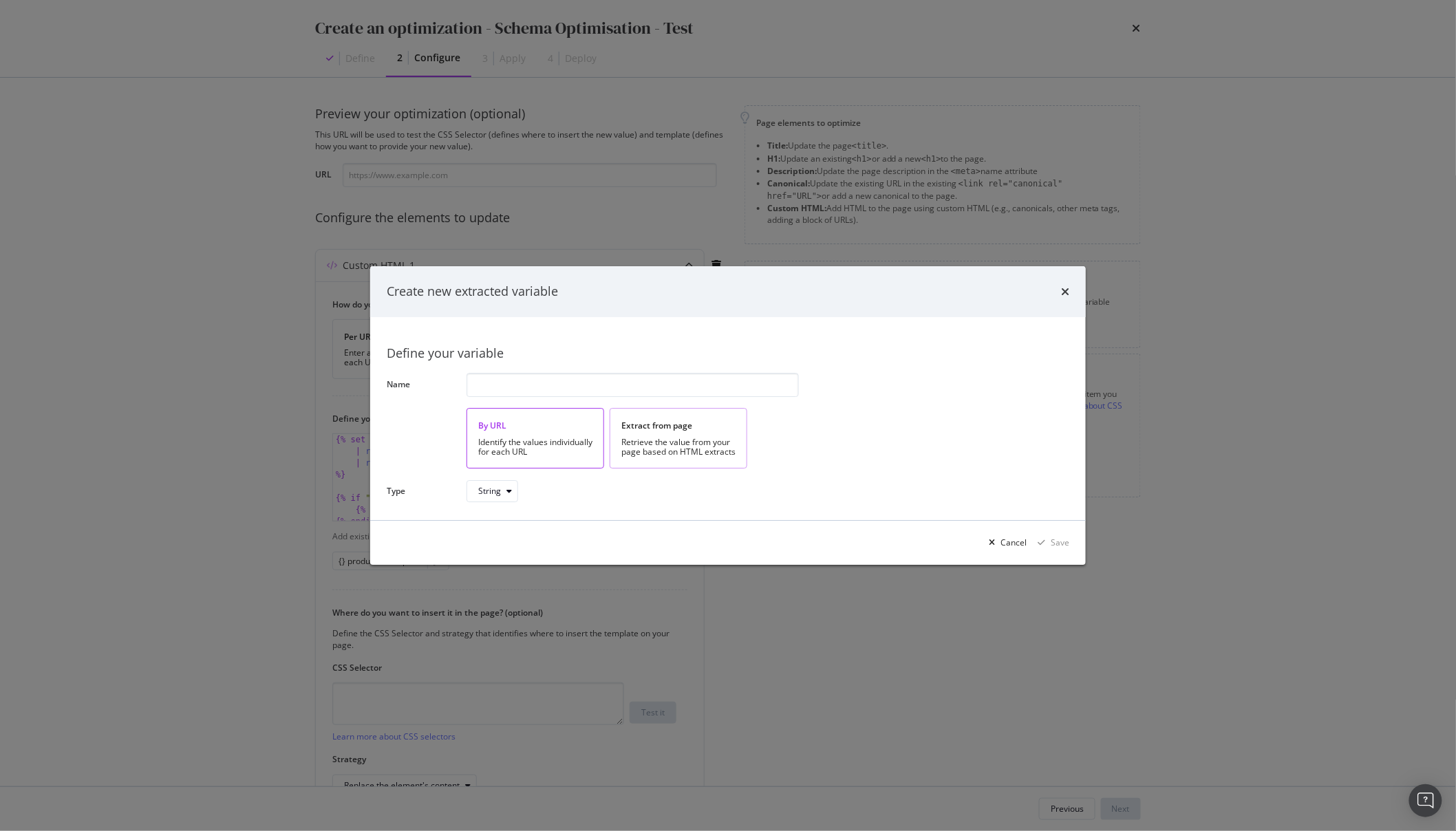
click at [710, 439] on div "Retrieve the value from your page based on HTML extracts" at bounding box center [678, 447] width 114 height 19
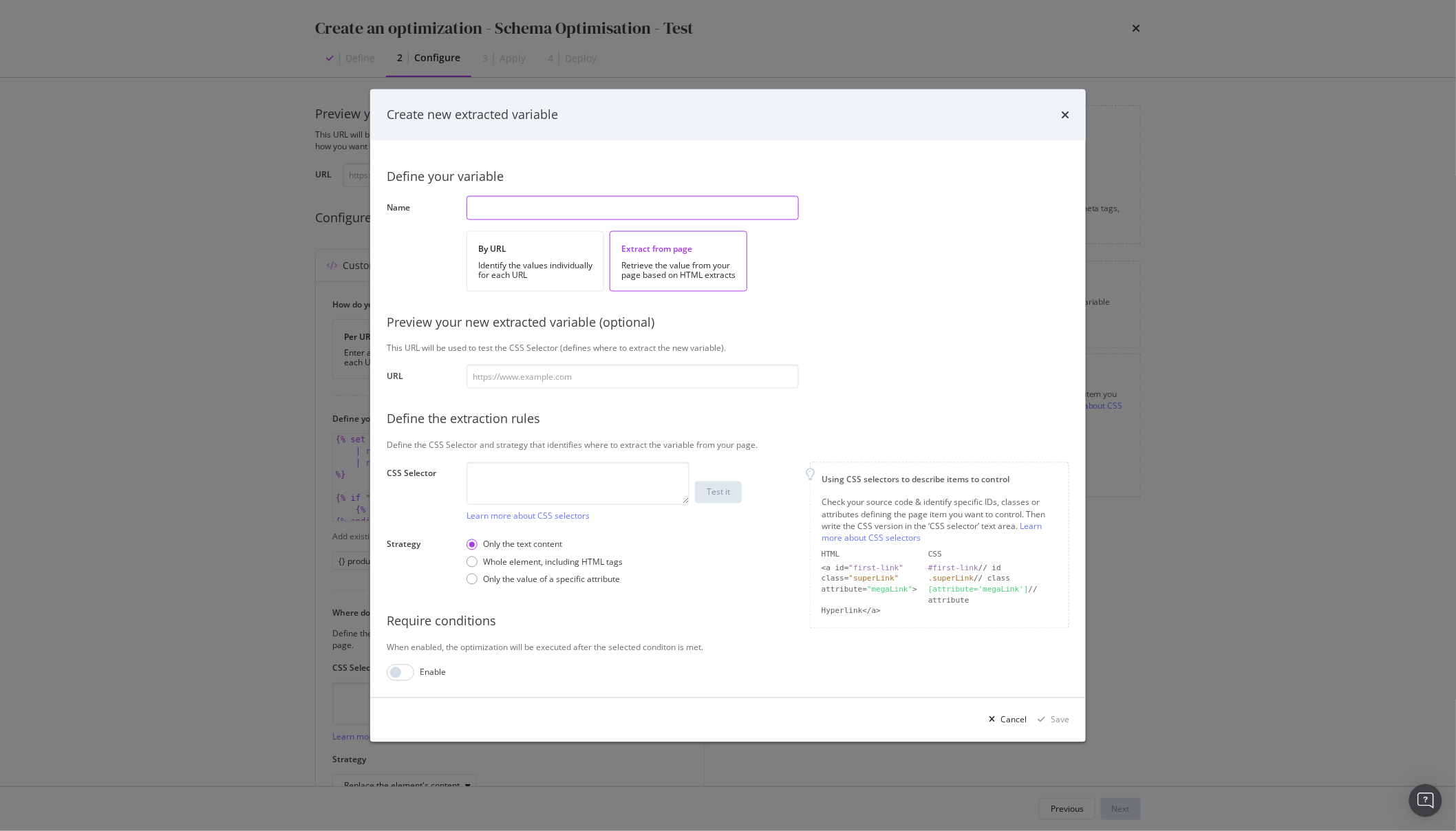
click at [516, 214] on input "modal" at bounding box center [633, 207] width 333 height 24
type input "r"
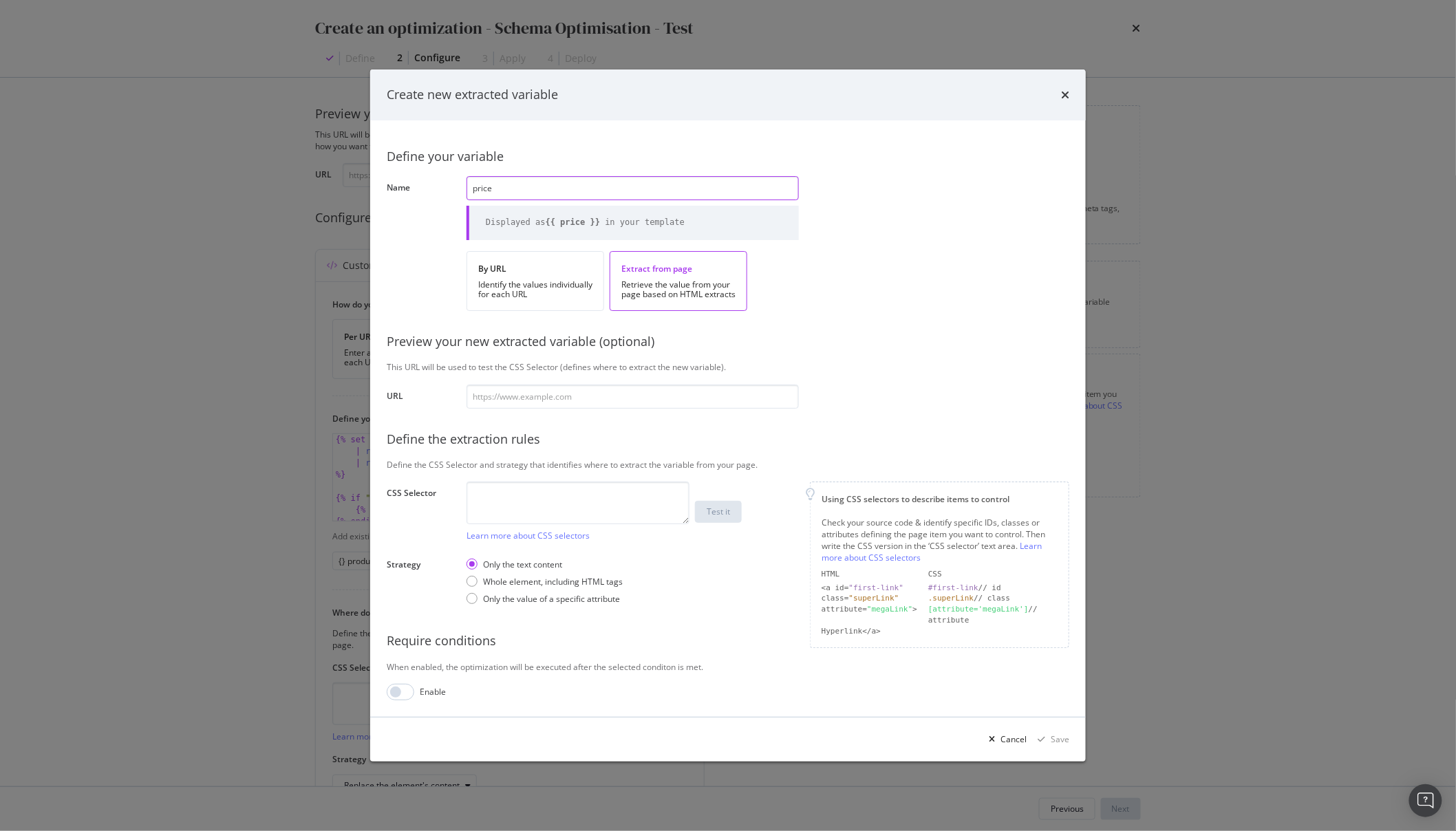
type input "price"
click at [531, 402] on input "modal" at bounding box center [633, 396] width 333 height 24
click at [535, 490] on textarea "modal" at bounding box center [578, 503] width 223 height 43
paste textarea "#mobile-product-title > div.product-price > span"
drag, startPoint x: 561, startPoint y: 499, endPoint x: 460, endPoint y: 485, distance: 102.0
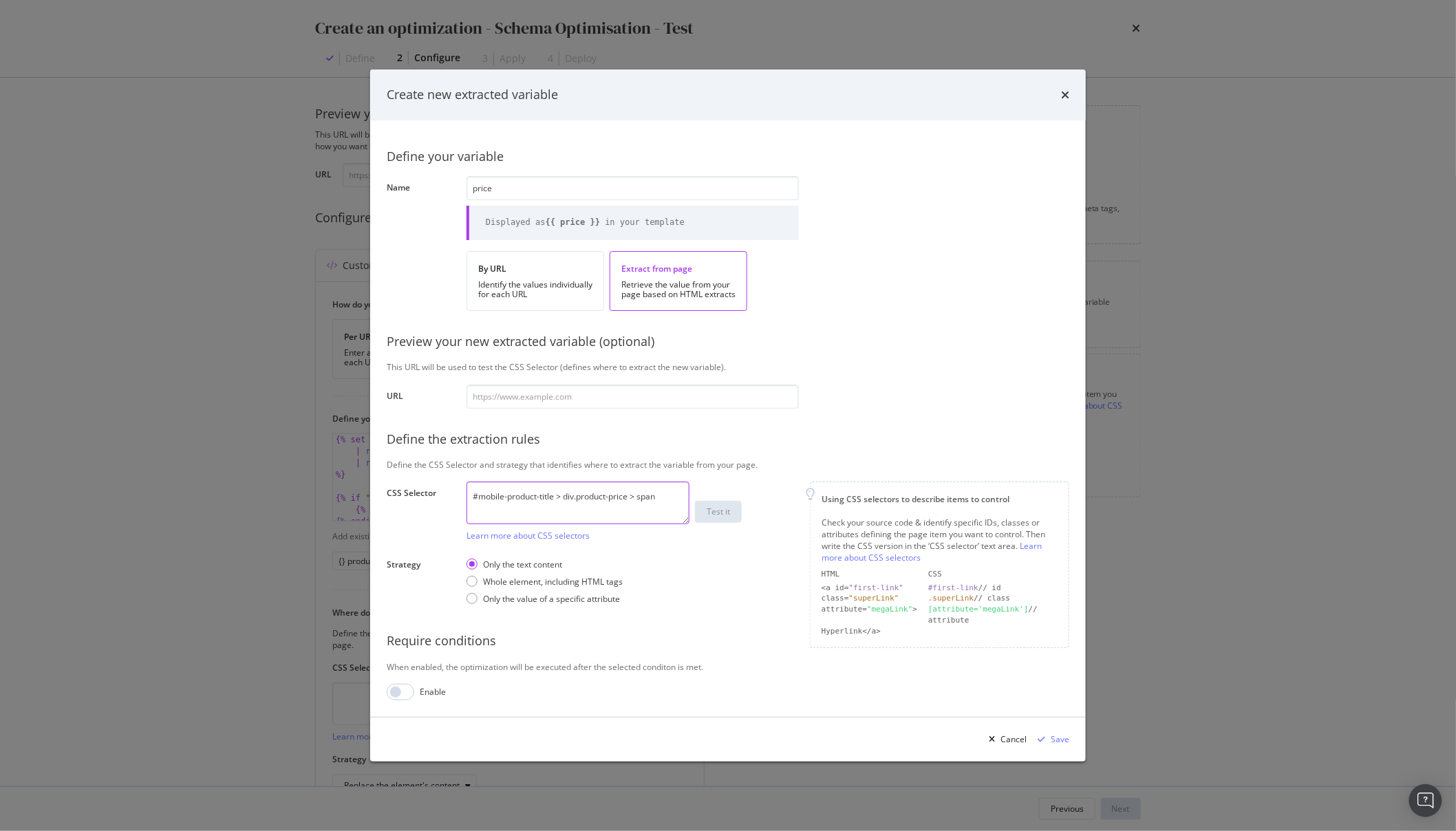
click at [460, 485] on div "Define your variable Name price Displayed as {{ price }} in your template By UR…" at bounding box center [728, 418] width 682 height 564
type textarea "#mobile-product-title > div.product-price > span"
click at [535, 394] on input "modal" at bounding box center [633, 396] width 333 height 24
paste input "https://demellierlondon.com/products/elsa-hosk-x-the-midi-hudson-brulee-suede-b…"
type input "https://demellierlondon.com/products/elsa-hosk-x-the-midi-hudson-brulee-suede-b…"
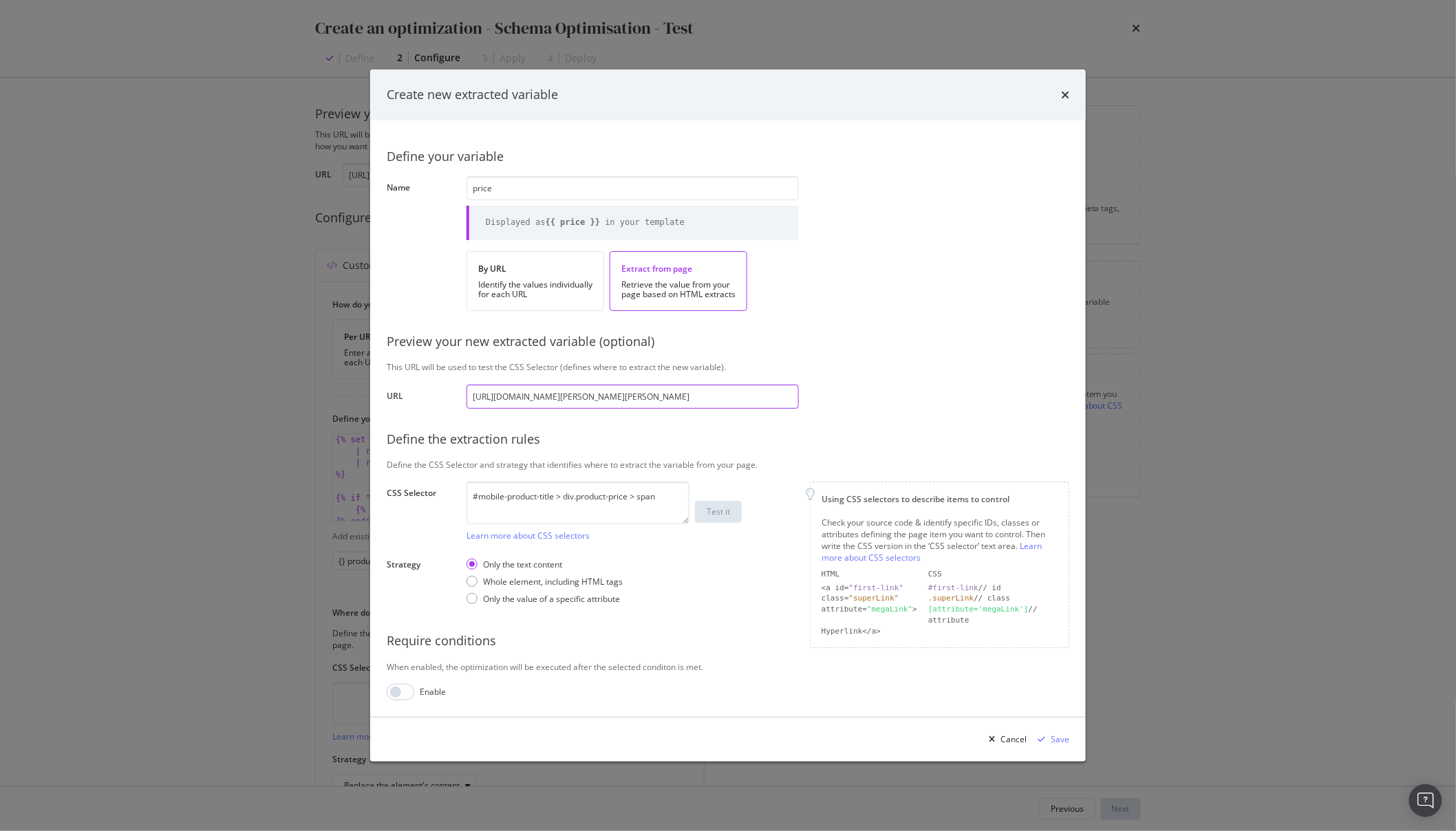
scroll to position [0, 53]
type input "https://demellierlondon.com/products/elsa-hosk-x-the-midi-hudson-brulee-suede-b…"
click at [717, 515] on div "Test it" at bounding box center [719, 511] width 23 height 12
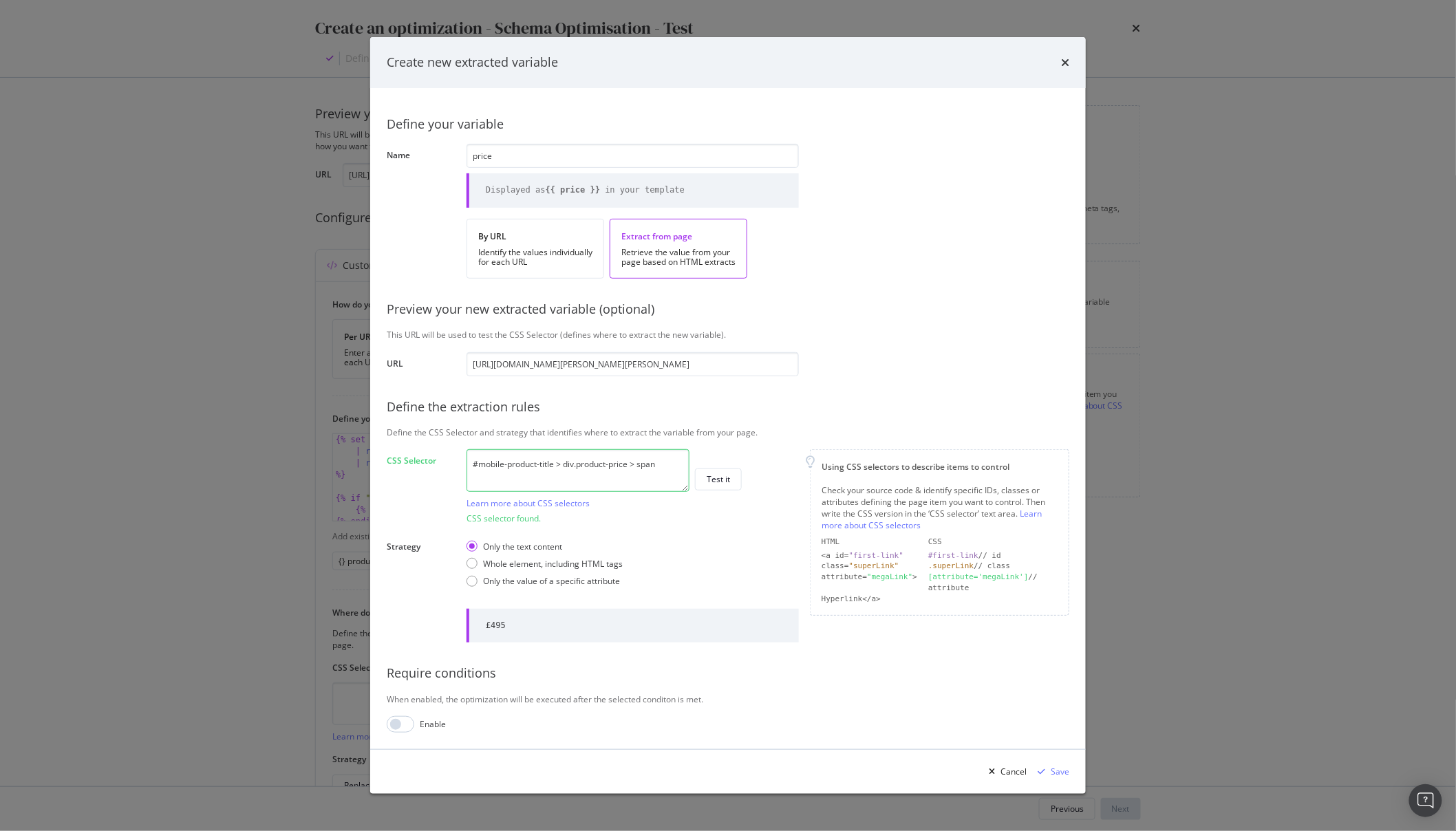
drag, startPoint x: 562, startPoint y: 467, endPoint x: 382, endPoint y: 467, distance: 180.0
click at [382, 467] on div "Define your variable Name price Displayed as {{ price }} in your template By UR…" at bounding box center [728, 418] width 715 height 661
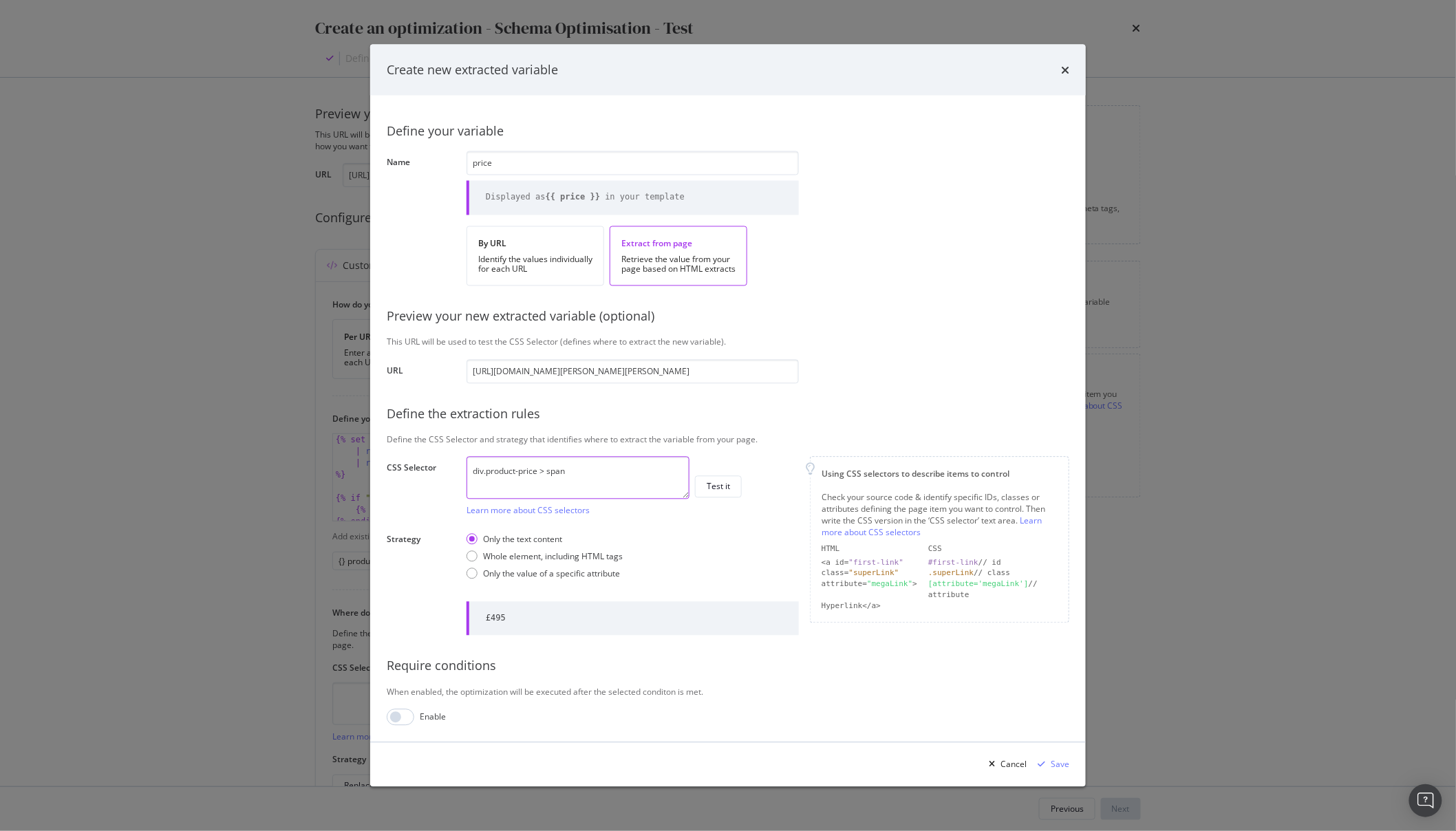
drag, startPoint x: 599, startPoint y: 476, endPoint x: 551, endPoint y: 475, distance: 48.0
click at [552, 475] on textarea "div.product-price > span" at bounding box center [578, 478] width 223 height 43
type textarea "div.product-price"
click at [723, 492] on div "Test it" at bounding box center [719, 486] width 23 height 12
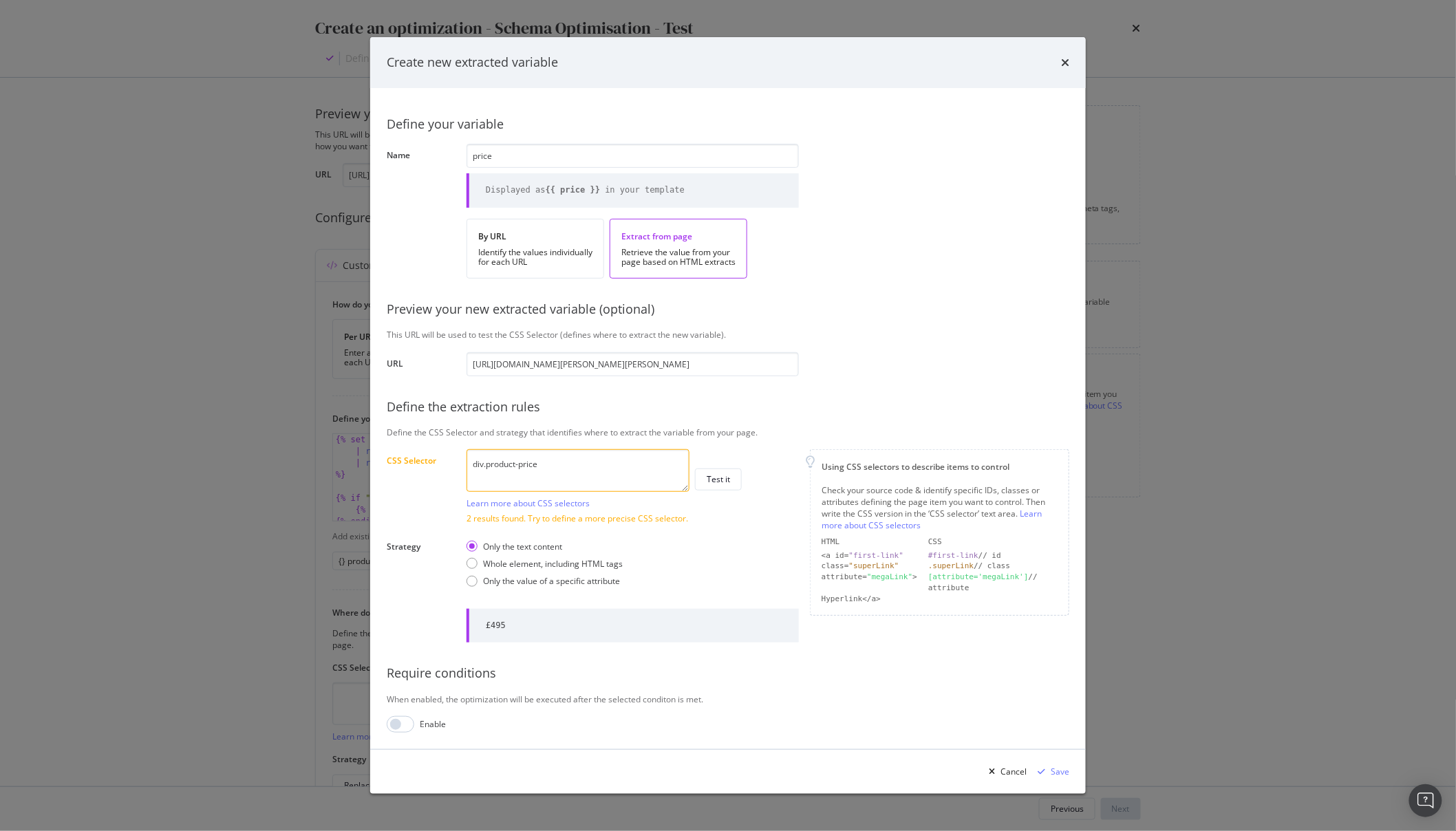
click at [1064, 787] on div "Cancel Save" at bounding box center [728, 772] width 715 height 44
click at [1056, 770] on div "Save" at bounding box center [1060, 771] width 19 height 12
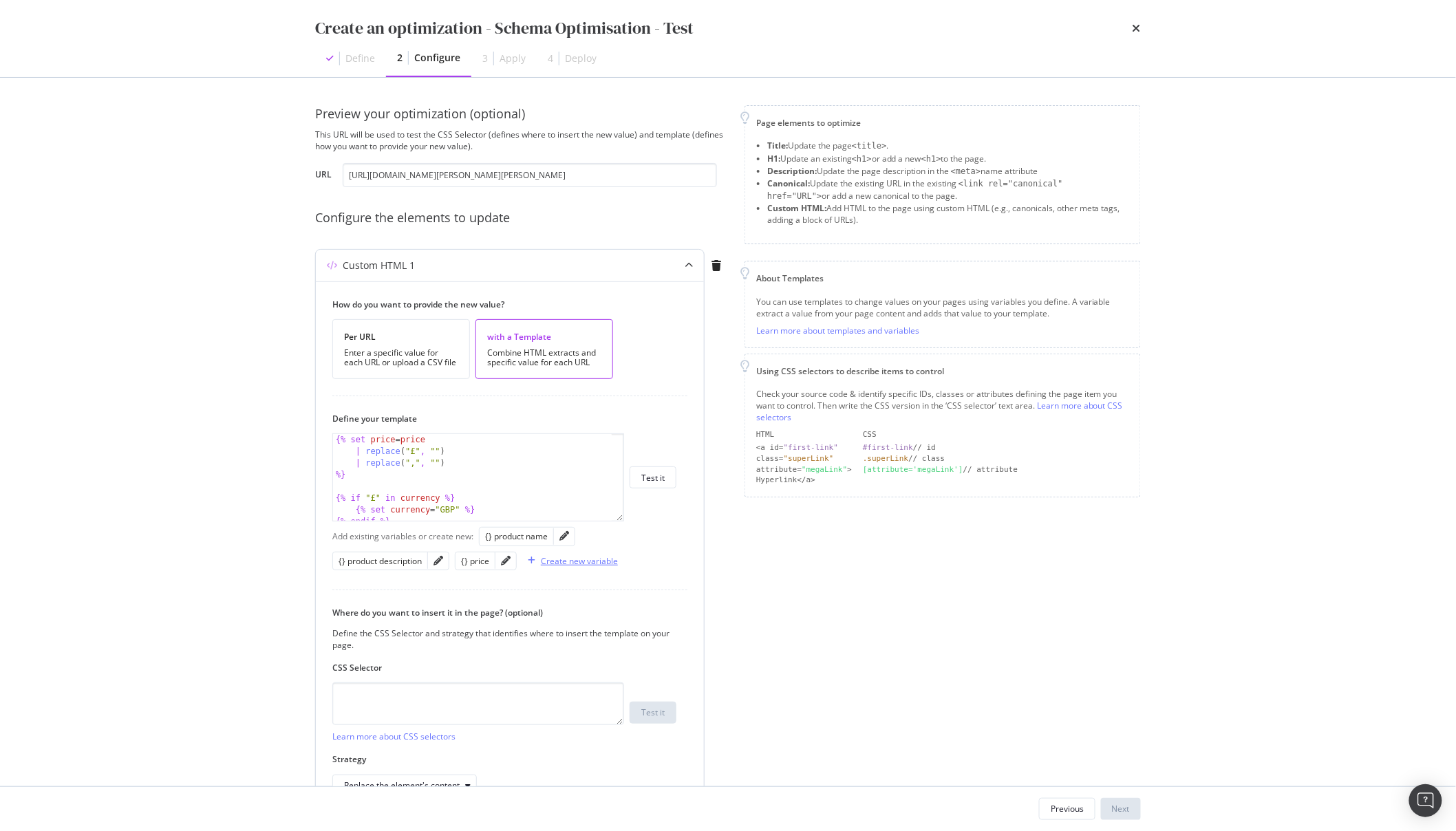
click at [574, 559] on div "Create new variable" at bounding box center [579, 561] width 77 height 12
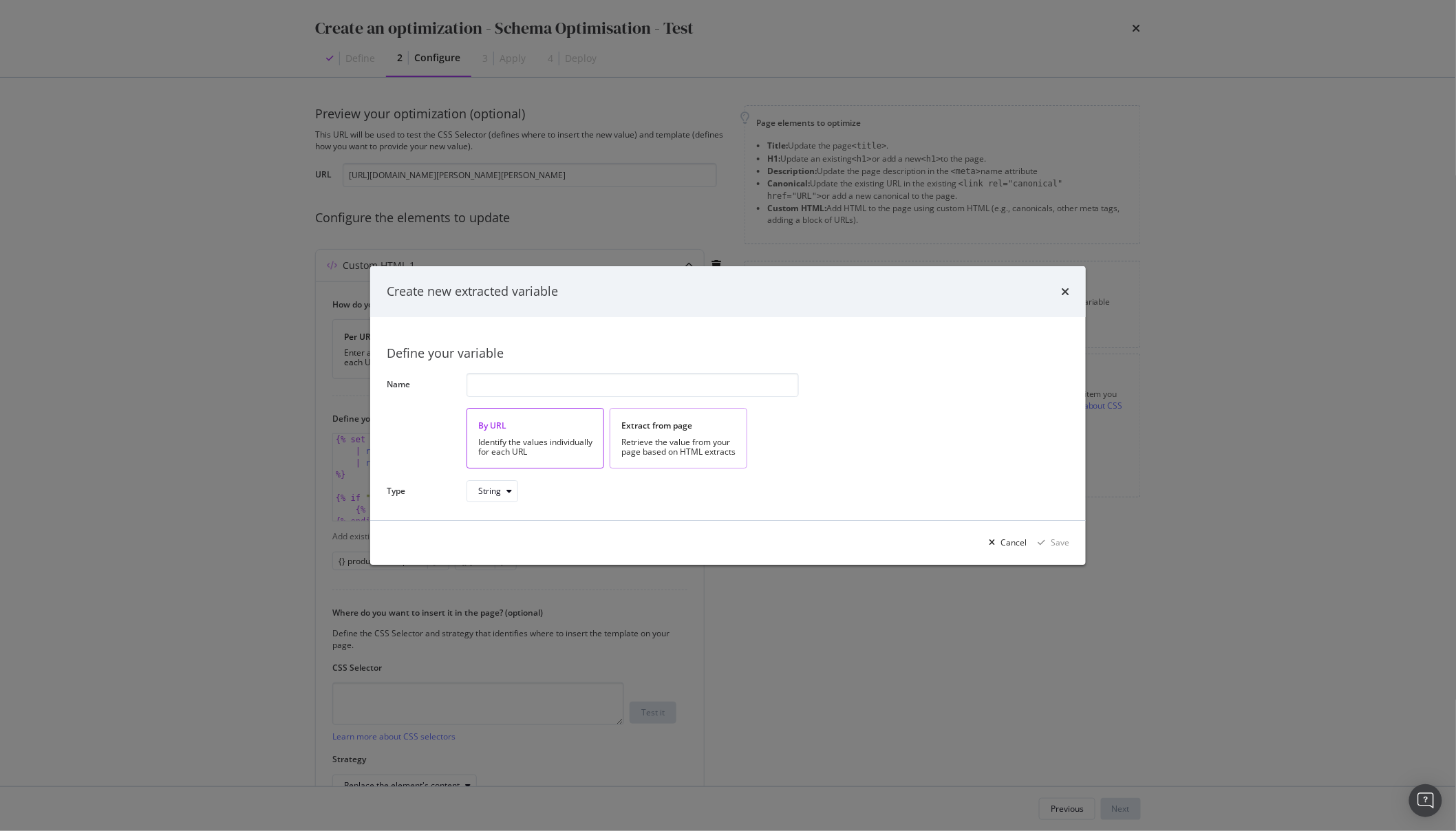
click at [647, 434] on div "Extract from page Retrieve the value from your page based on HTML extracts" at bounding box center [678, 439] width 137 height 60
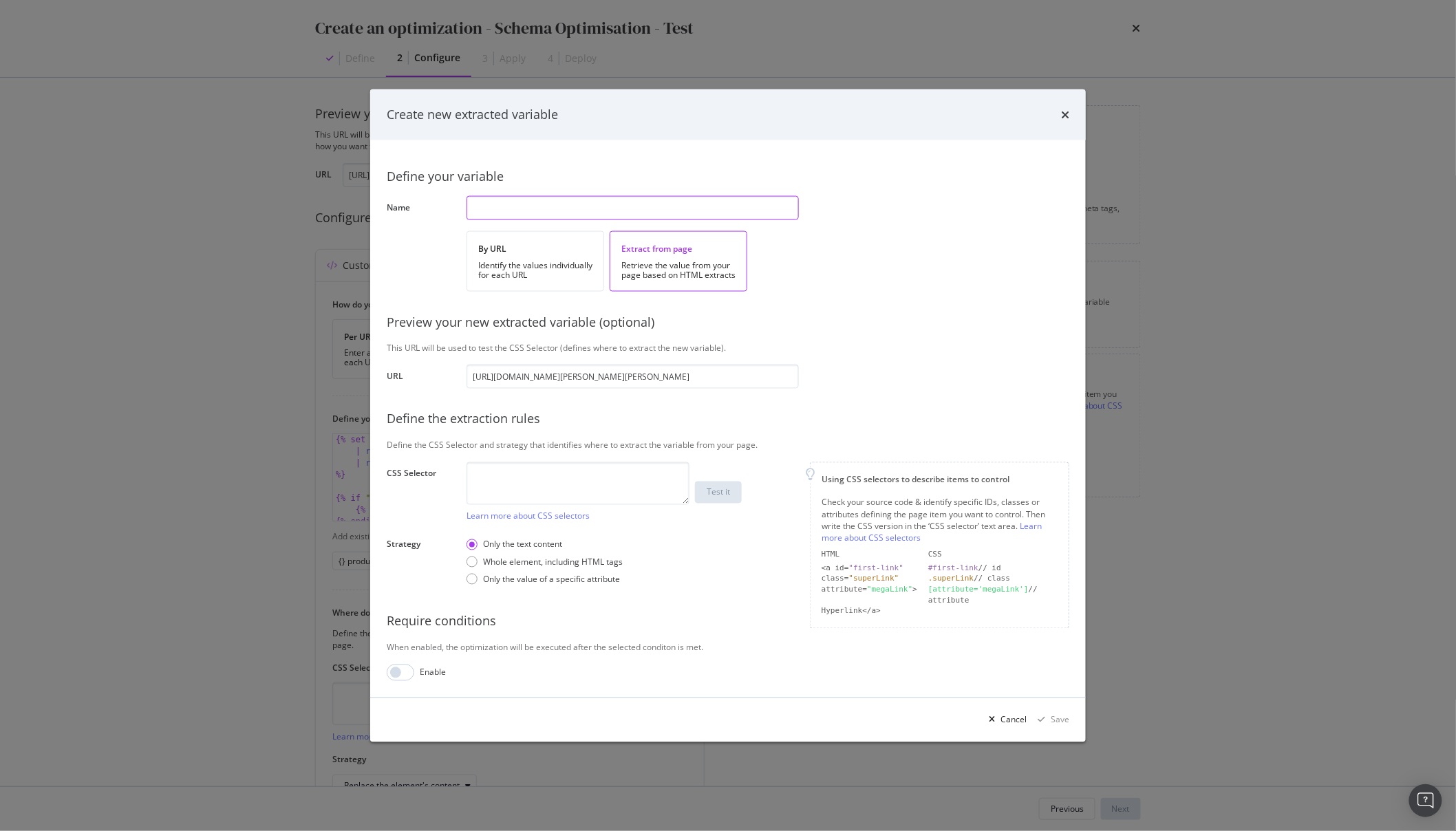
click at [537, 207] on input "modal" at bounding box center [633, 207] width 333 height 24
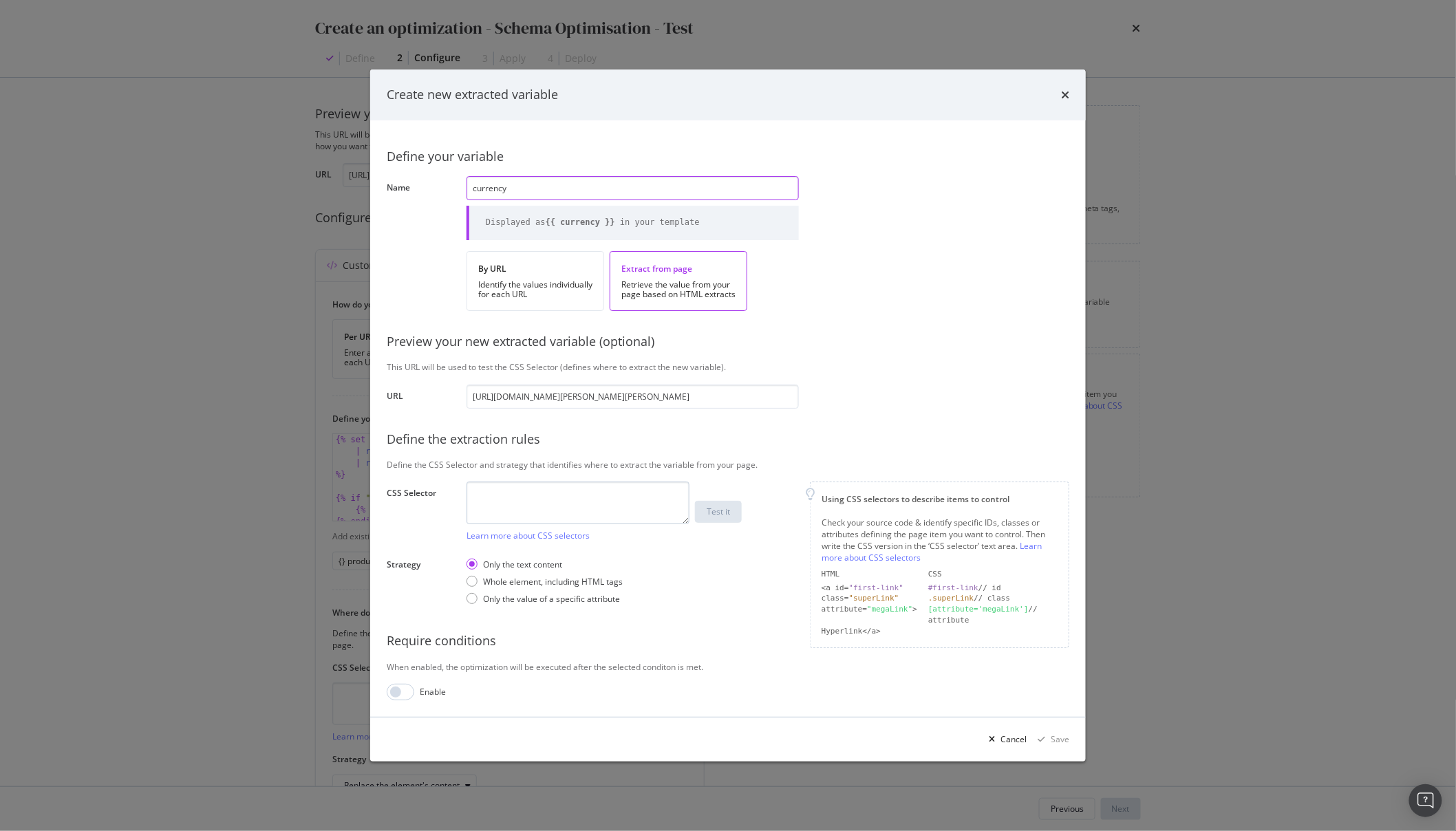
type input "currency"
click at [533, 496] on textarea "modal" at bounding box center [578, 503] width 223 height 43
paste textarea "https://demellierlondon.com/products/elsa-hosk-x-the-midi-hudson-brulee-suede-b…"
type textarea "https://demellierlondon.com/products/elsa-hosk-x-the-midi-hudson-brulee-suede-b…"
paste textarea "#mobile-product-title > div.product-price > span"
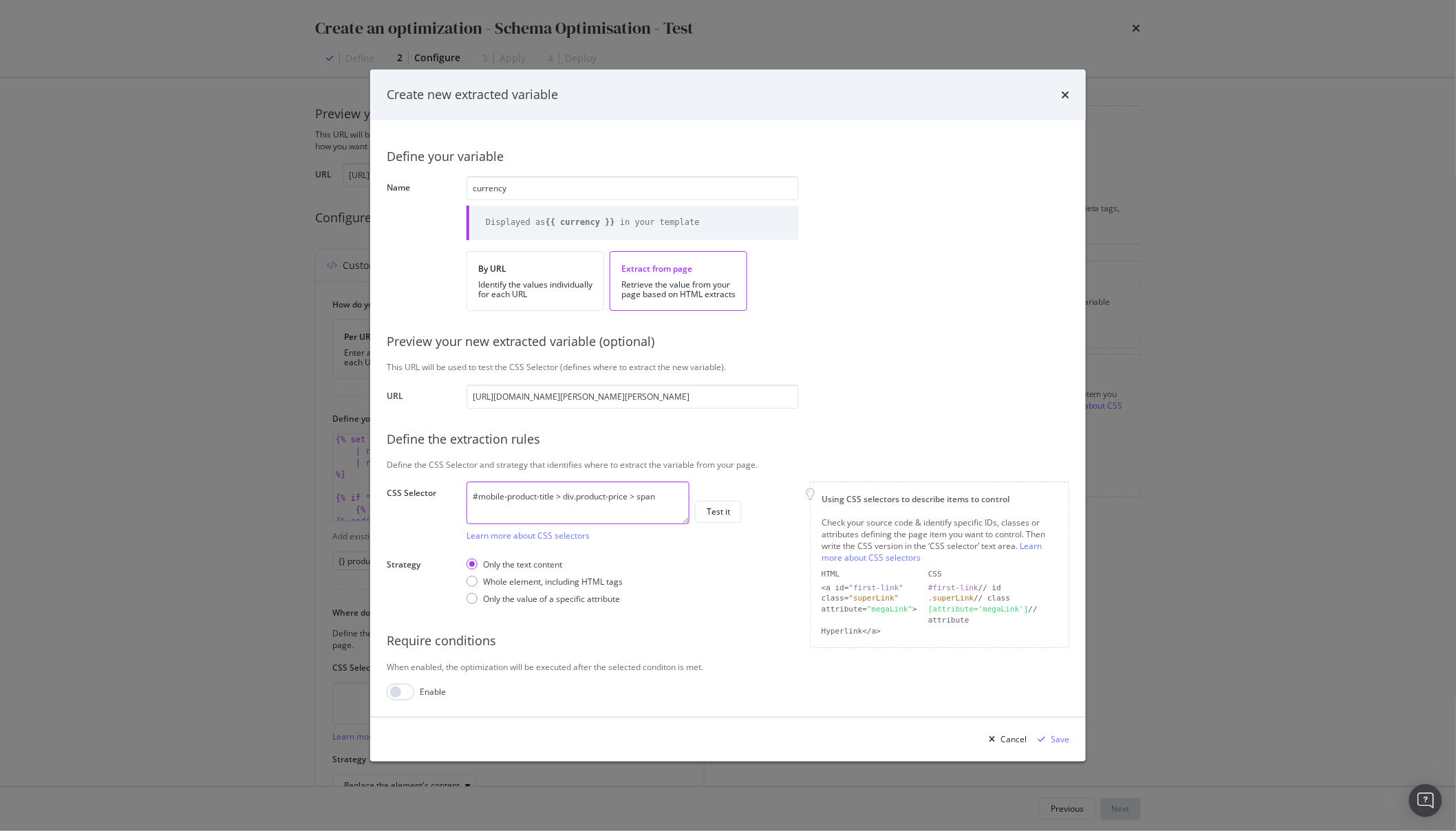
drag, startPoint x: 563, startPoint y: 499, endPoint x: 399, endPoint y: 497, distance: 164.0
click at [0, 0] on div "CSS Selector #mobile-product-title > div.product-price > span Learn more about …" at bounding box center [0, 0] width 0 height 0
drag, startPoint x: 572, startPoint y: 497, endPoint x: 540, endPoint y: 497, distance: 32.0
click at [540, 497] on textarea "div.product-price > span" at bounding box center [578, 503] width 223 height 43
type textarea "div.product-price"
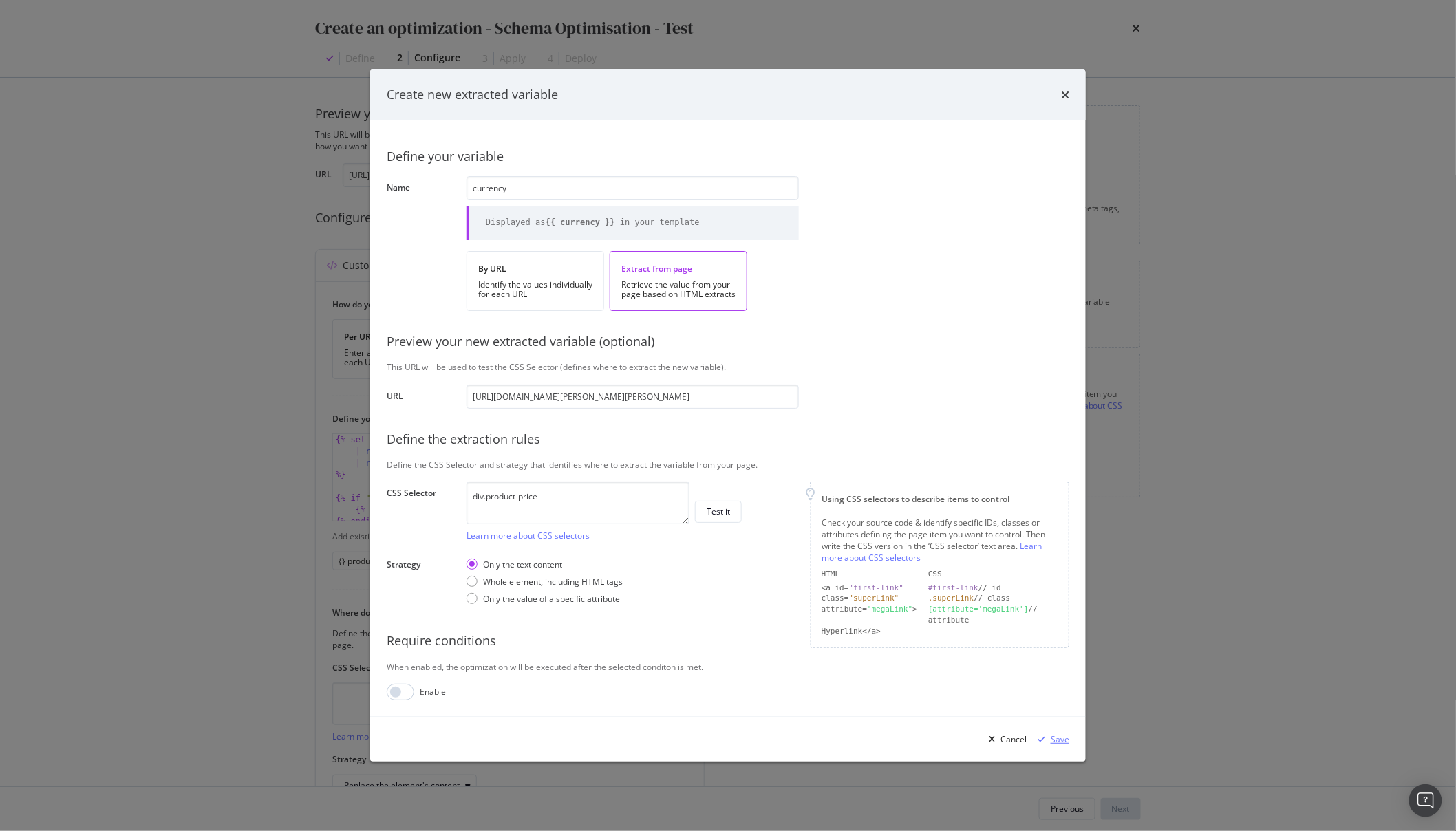
click at [1052, 745] on div "Save" at bounding box center [1060, 739] width 19 height 12
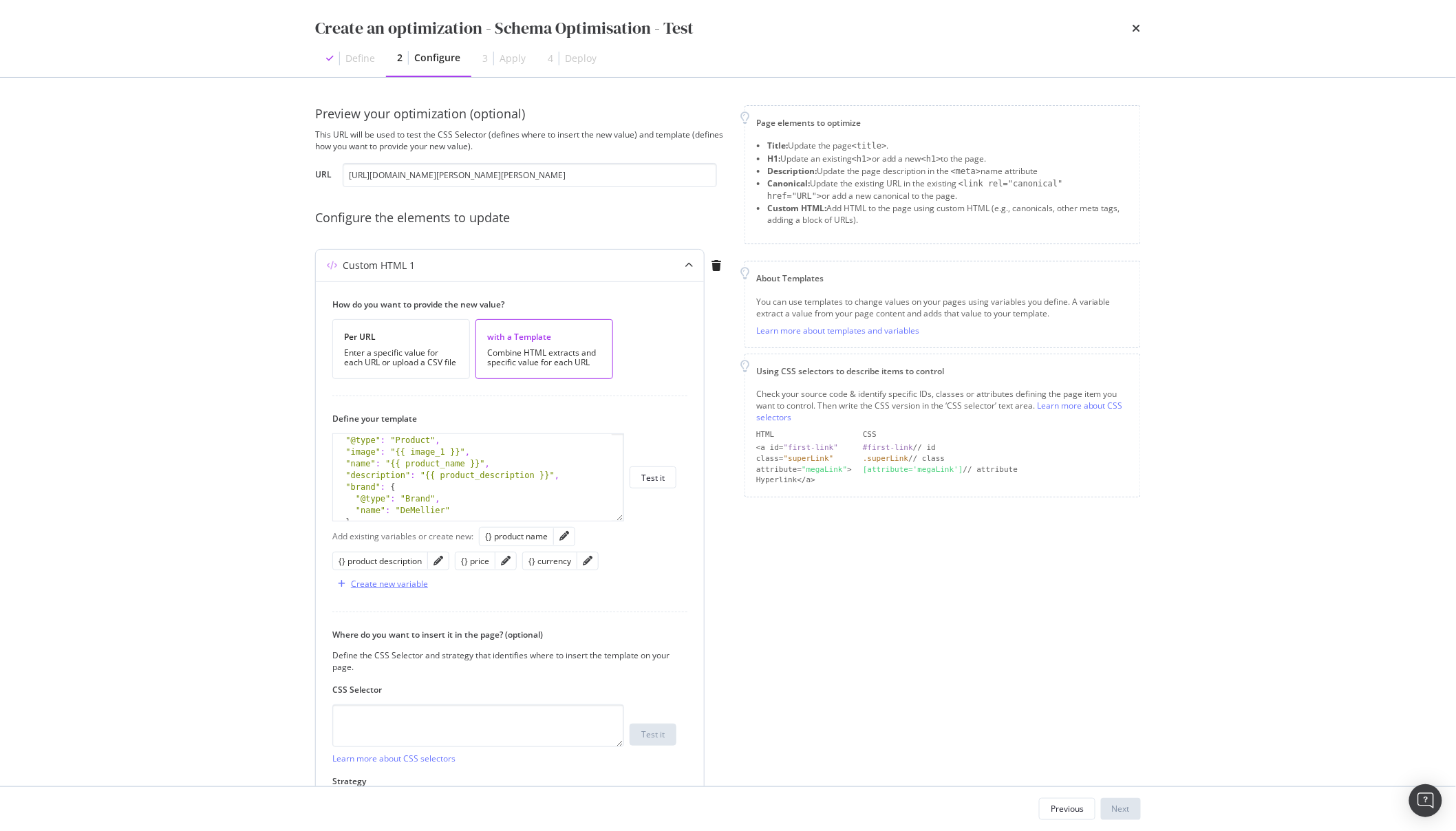
scroll to position [139, 0]
click at [388, 606] on div "How do you want to provide the new value? Per URL Enter a specific value for ea…" at bounding box center [509, 558] width 388 height 554
click at [393, 589] on div "Create new variable" at bounding box center [389, 583] width 77 height 12
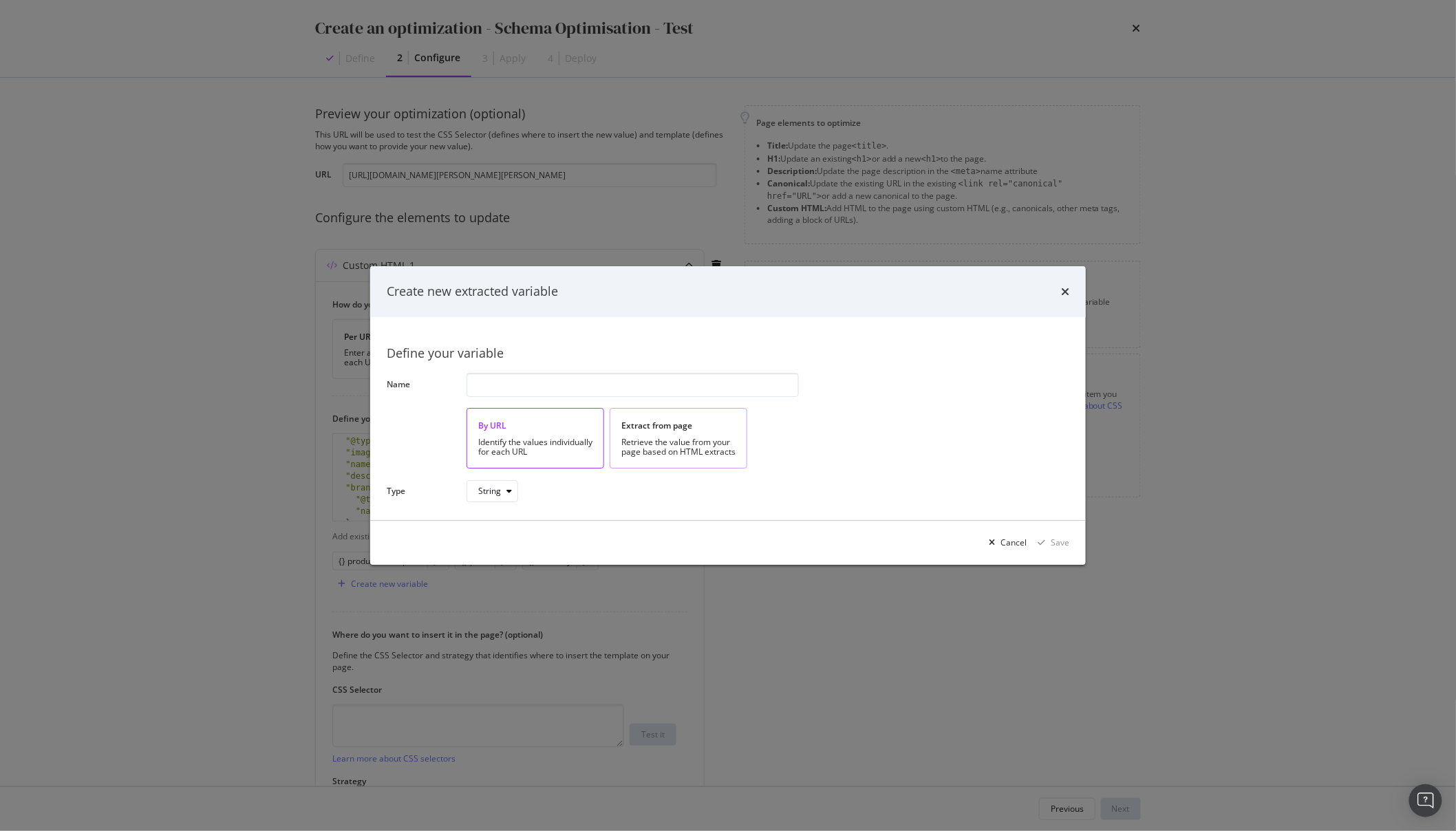
click at [704, 447] on div "Retrieve the value from your page based on HTML extracts" at bounding box center [678, 447] width 114 height 19
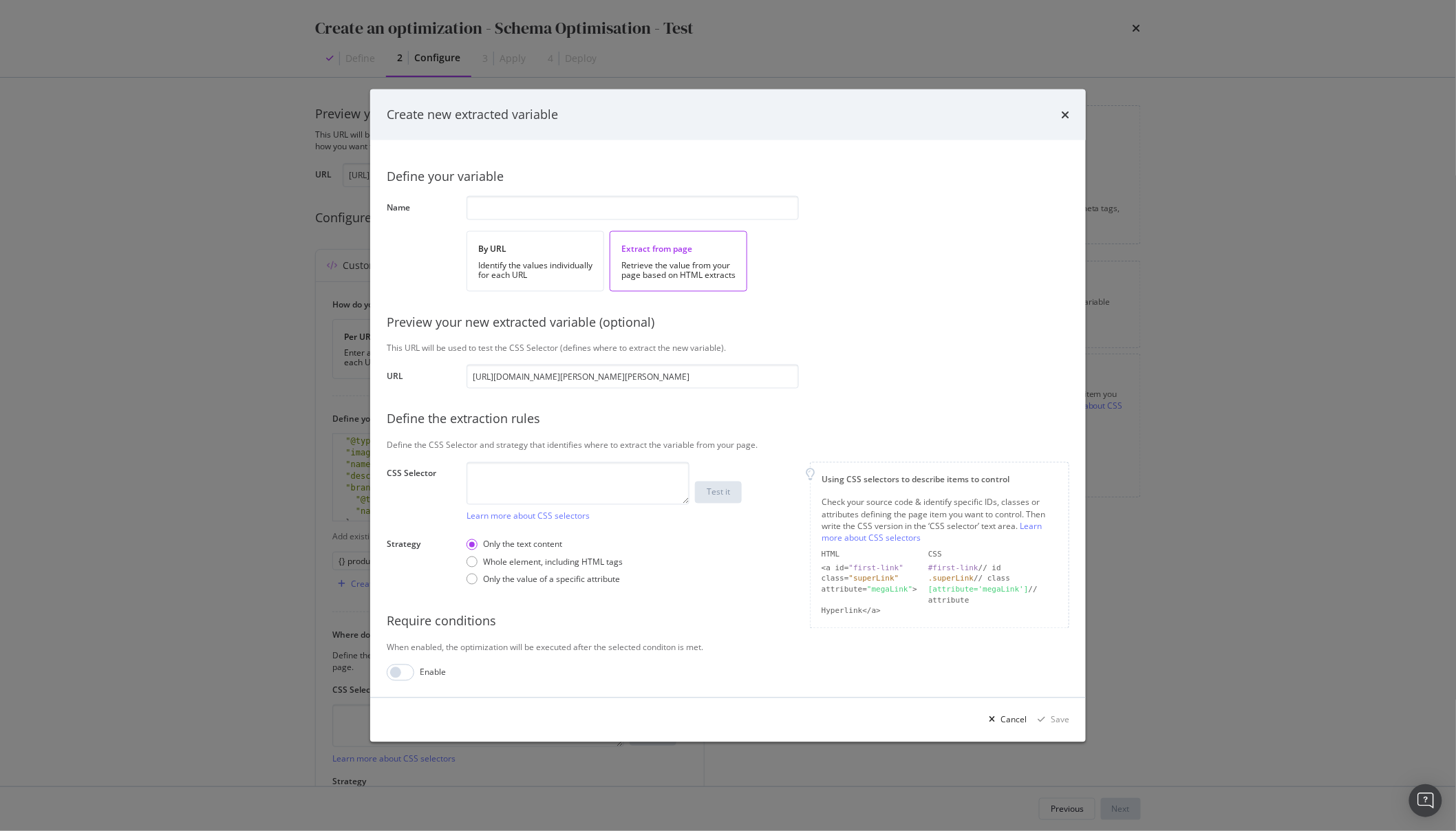
click at [525, 225] on div "Define your variable Name By URL Identify the values individually for each URL …" at bounding box center [728, 418] width 682 height 524
click at [519, 216] on input "modal" at bounding box center [633, 207] width 333 height 24
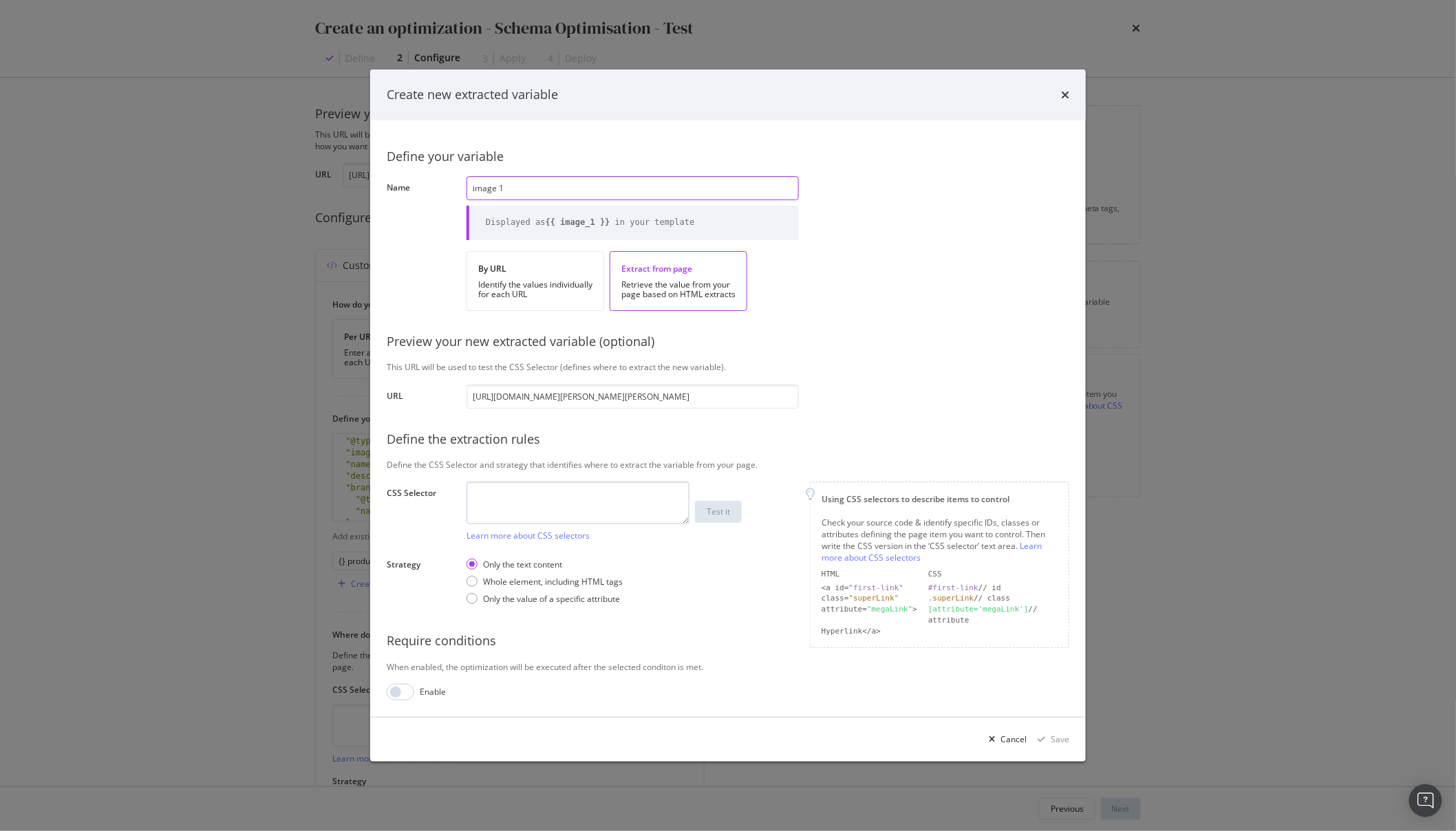
type input "image 1"
click at [565, 483] on textarea "modal" at bounding box center [578, 503] width 223 height 43
paste textarea "meta[property="og:image"]"
type textarea "meta[property="og:image"]"
click at [619, 401] on input "https://demellierlondon.com/products/elsa-hosk-x-the-midi-hudson-brulee-suede-b…" at bounding box center [633, 396] width 333 height 24
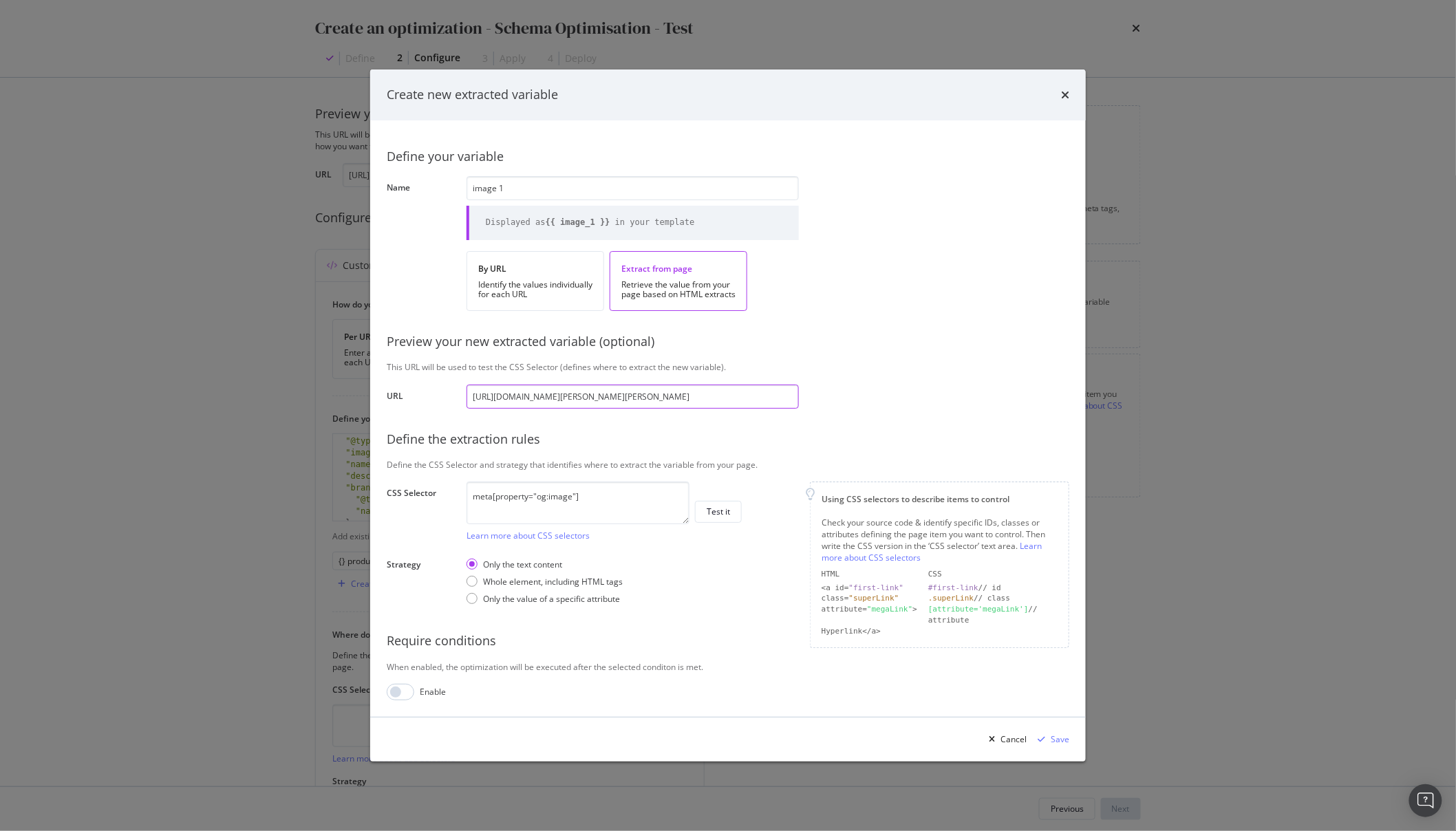
click at [619, 401] on input "https://demellierlondon.com/products/elsa-hosk-x-the-midi-hudson-brulee-suede-b…" at bounding box center [633, 396] width 333 height 24
click at [727, 512] on div "Test it" at bounding box center [719, 511] width 23 height 12
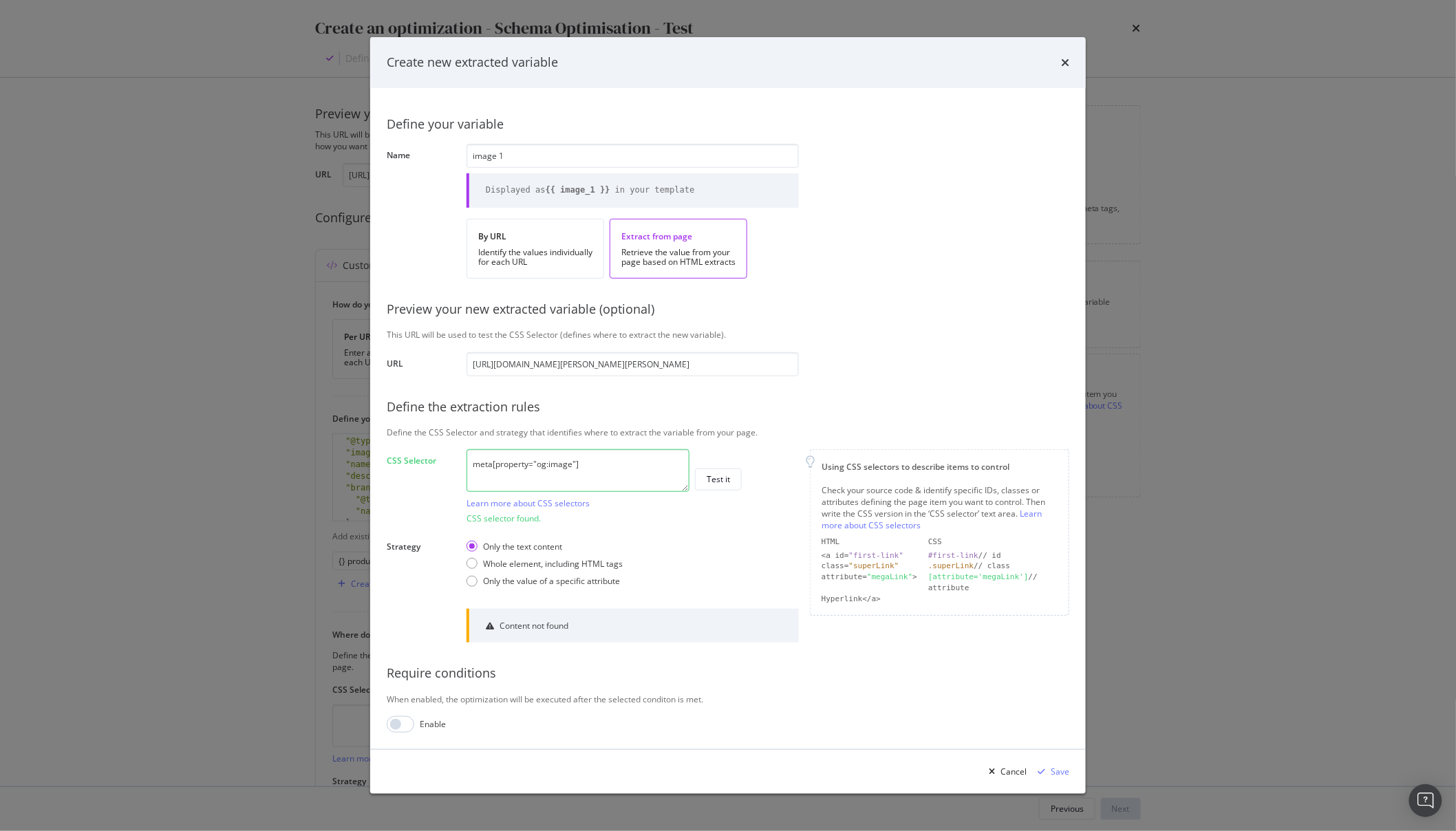
click at [605, 468] on textarea "meta[property="og:image"]" at bounding box center [578, 471] width 223 height 43
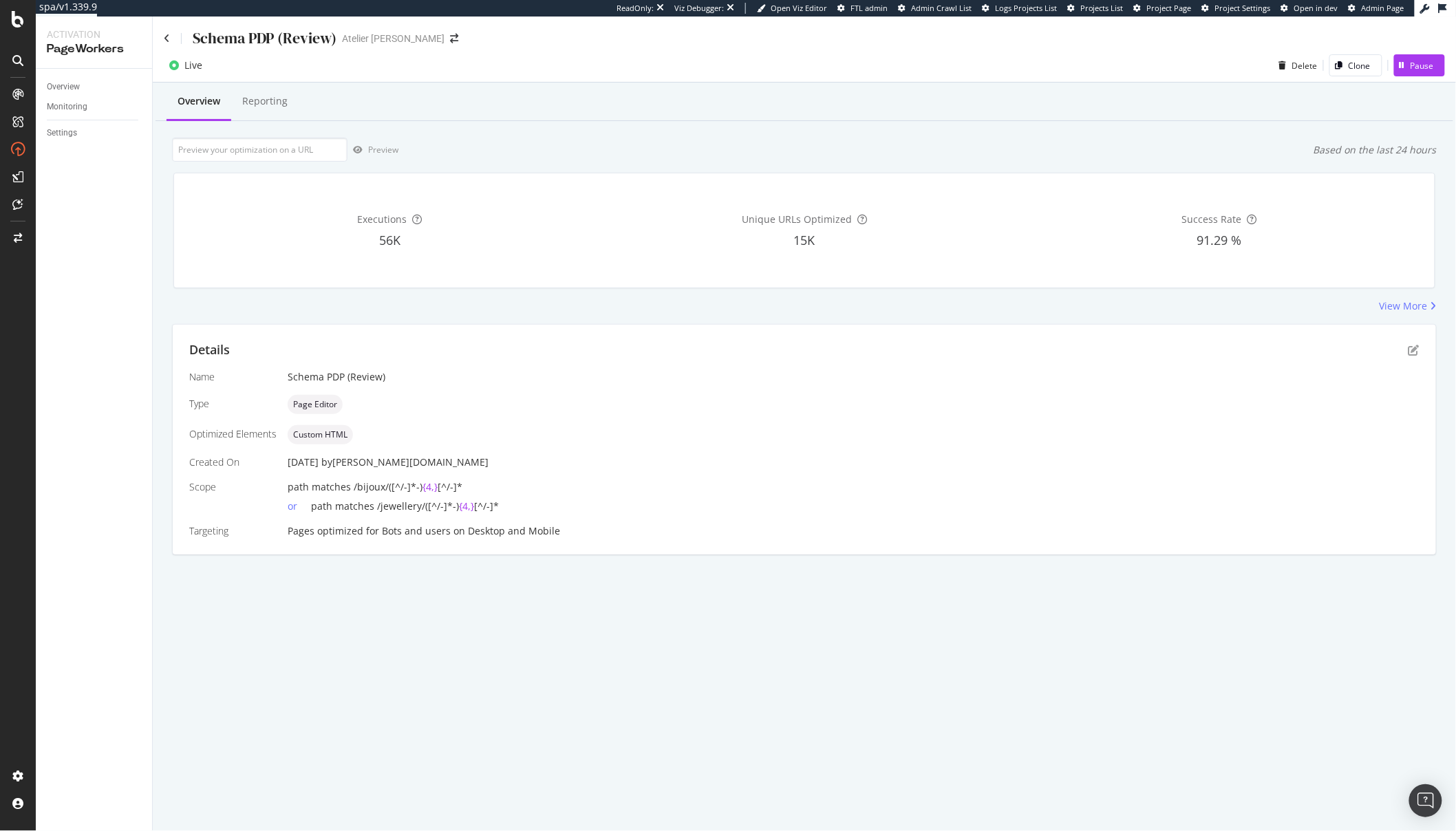
click at [1410, 355] on div "Details" at bounding box center [804, 351] width 1230 height 18
click at [1416, 346] on icon "pen-to-square" at bounding box center [1413, 350] width 11 height 11
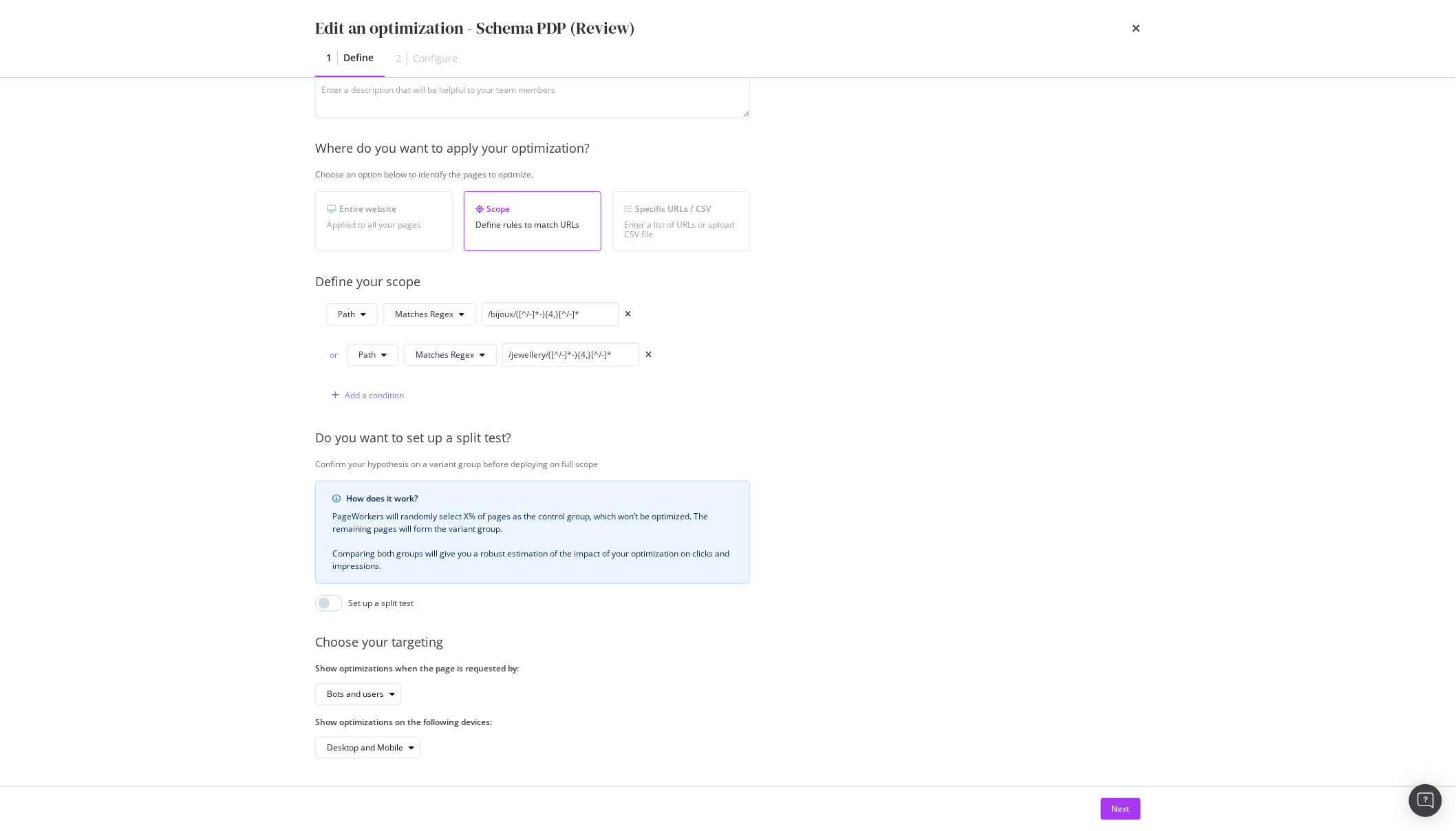
scroll to position [163, 0]
click at [1114, 815] on div "Next" at bounding box center [1121, 809] width 18 height 21
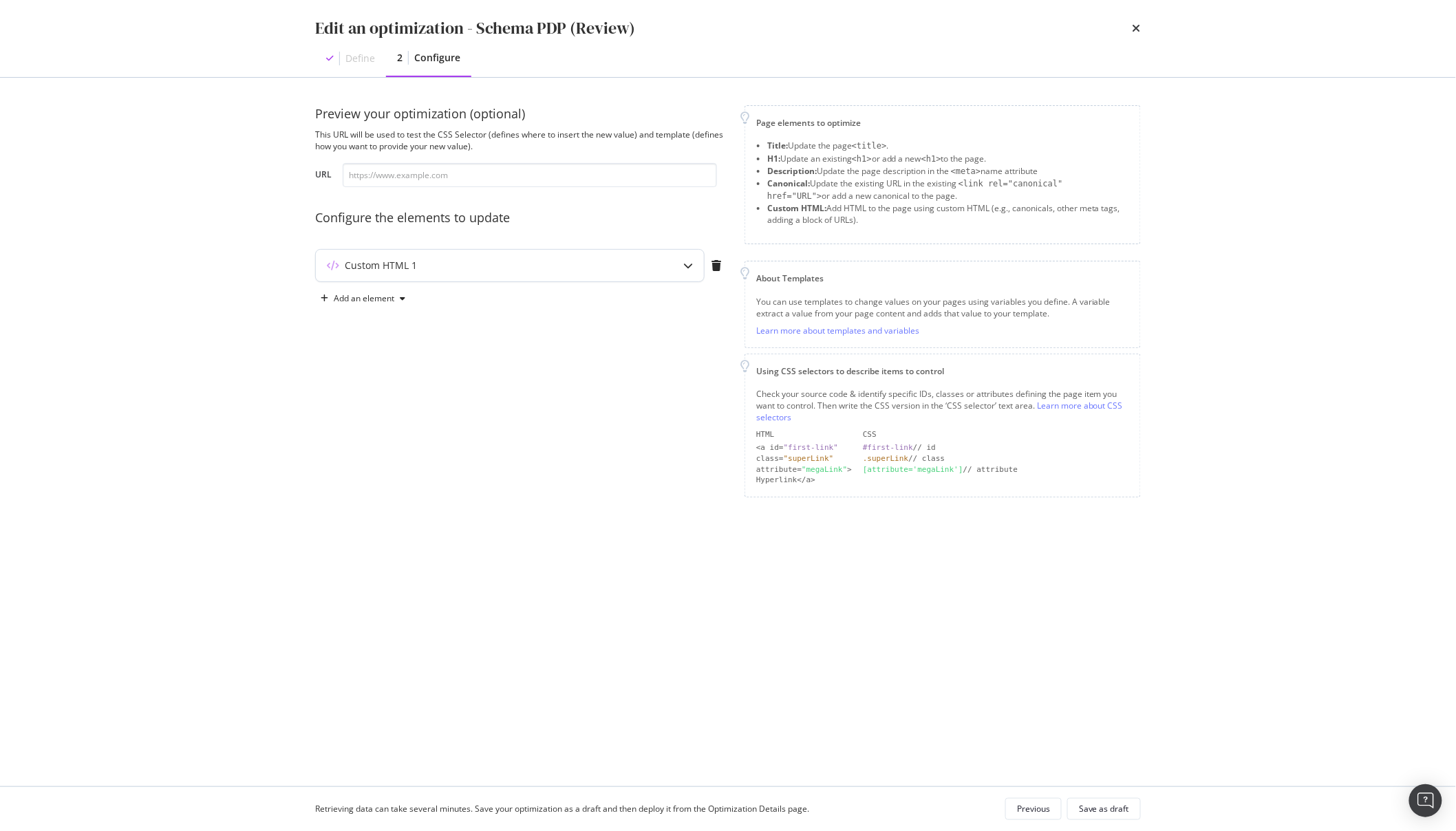
click at [560, 265] on div "Custom HTML 1" at bounding box center [482, 265] width 333 height 14
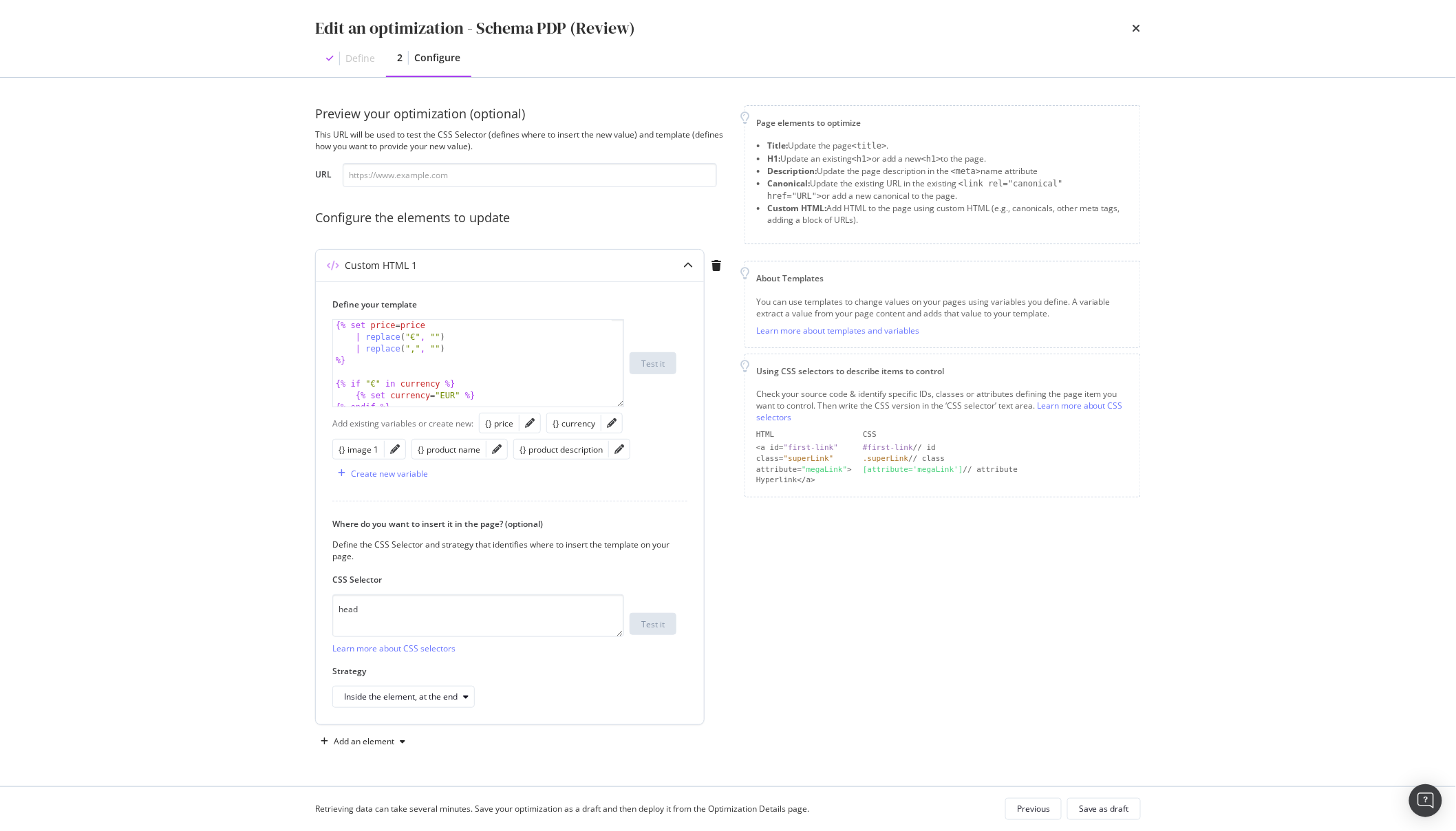
click at [518, 371] on div "{% set price = price | replace ( "€" , "" ) | replace ( "," , "" ) %} {% if "€"…" at bounding box center [472, 375] width 279 height 110
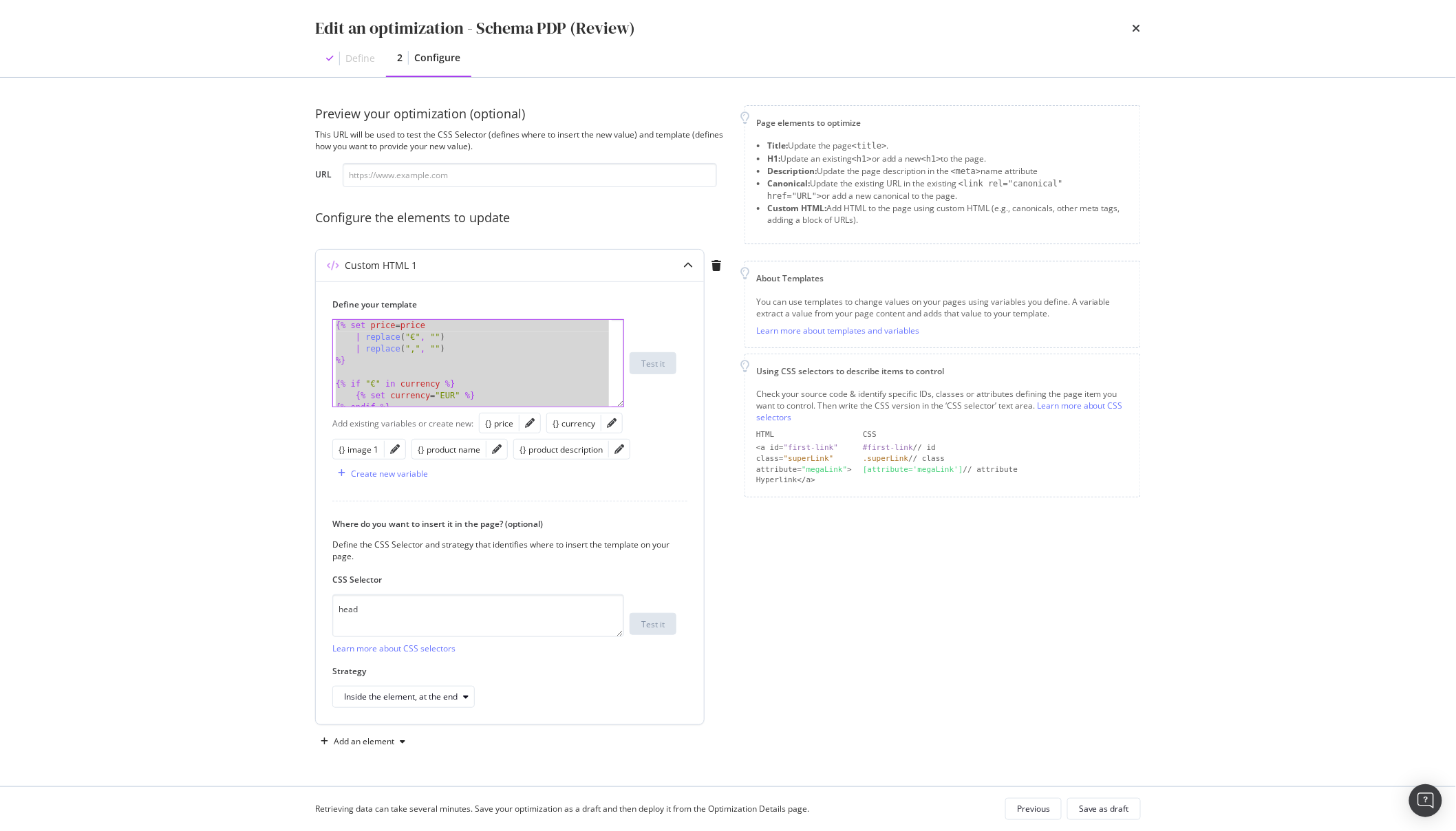
type textarea "} </script>"
click at [1133, 26] on icon "times" at bounding box center [1137, 28] width 8 height 11
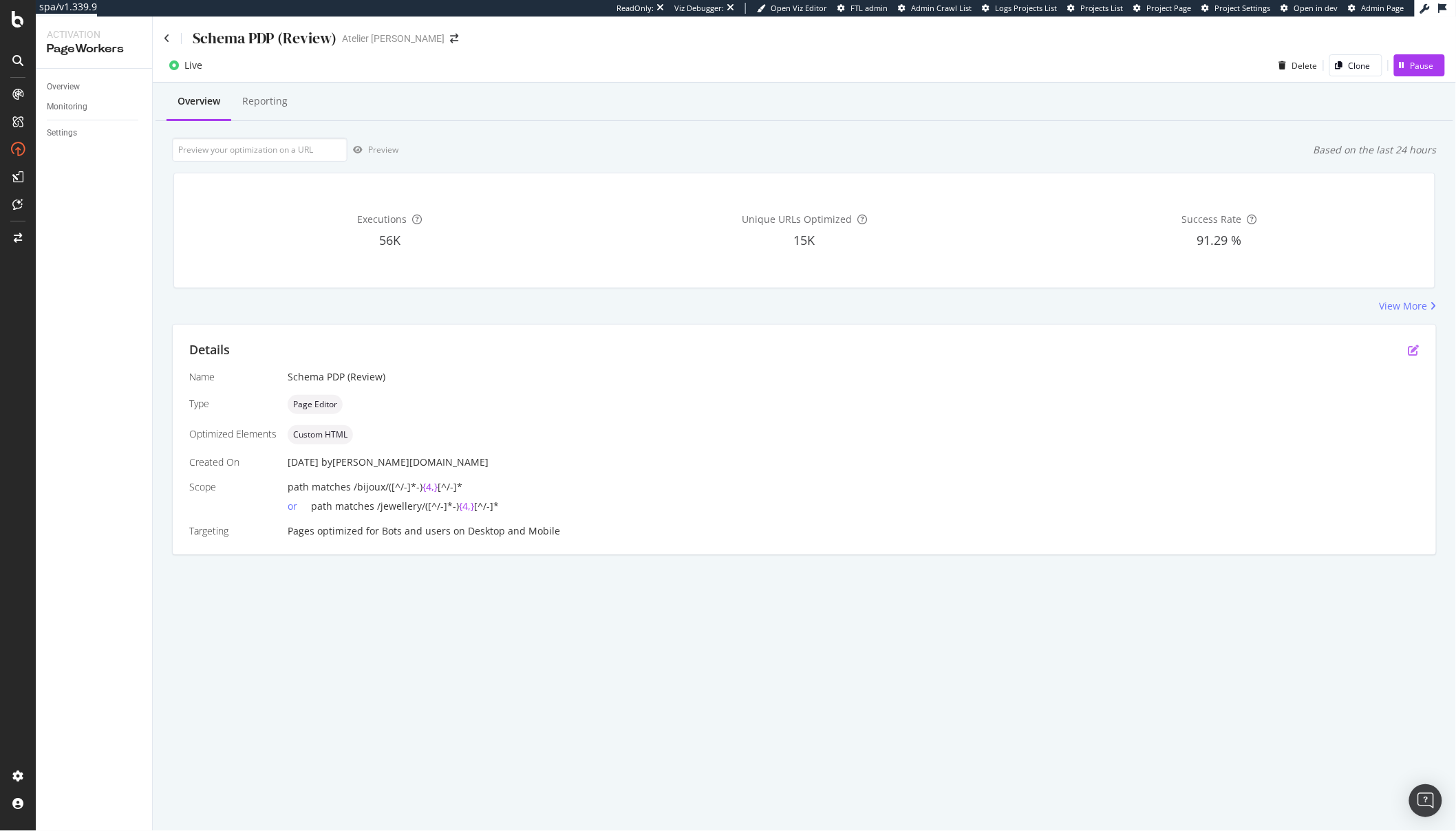
click at [1418, 351] on icon "pen-to-square" at bounding box center [1413, 350] width 11 height 11
click at [1411, 341] on div "Details" at bounding box center [804, 351] width 1230 height 18
click at [1416, 355] on icon "pen-to-square" at bounding box center [1413, 350] width 11 height 11
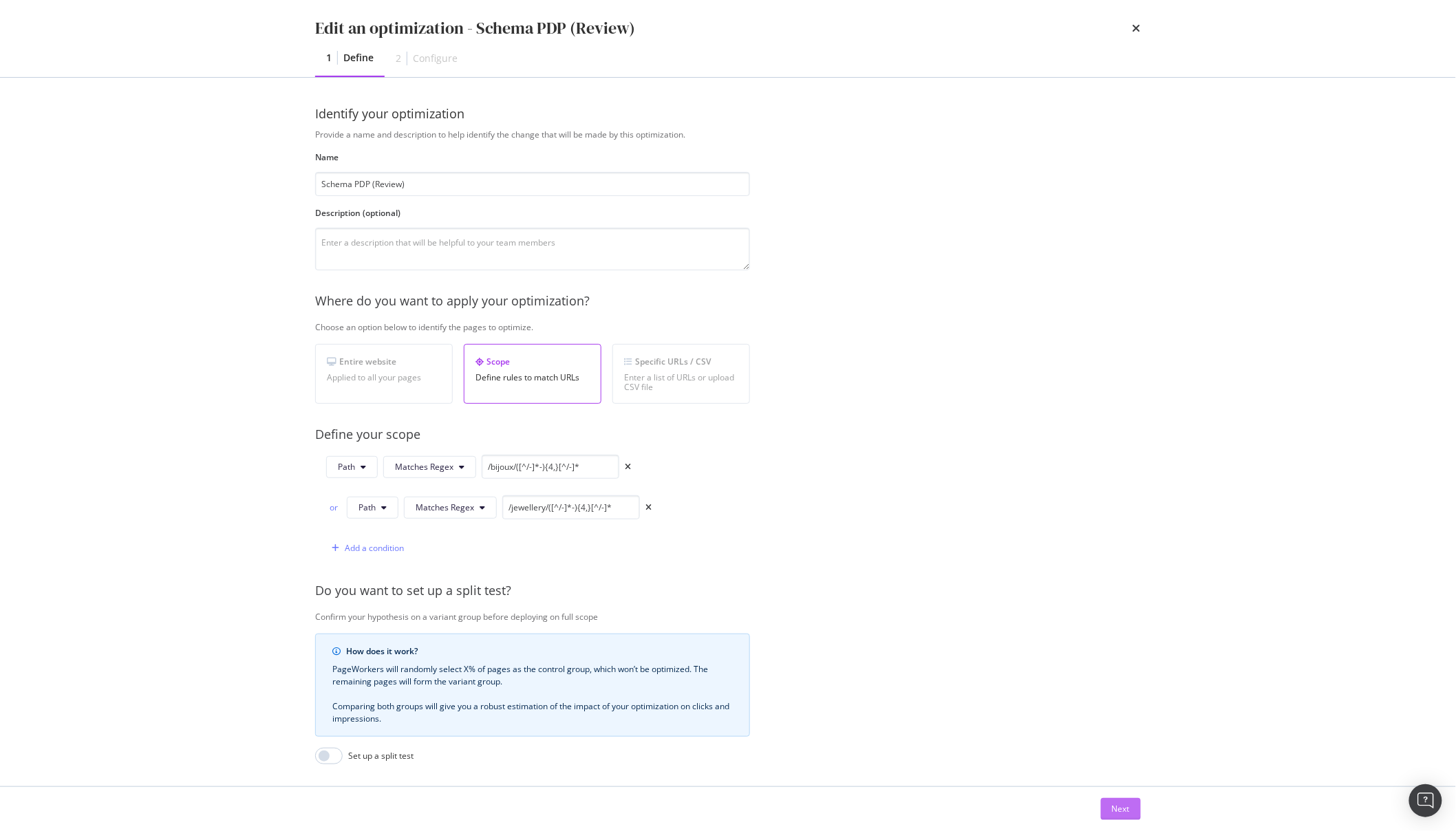
click at [1125, 807] on div "Next" at bounding box center [1121, 809] width 18 height 12
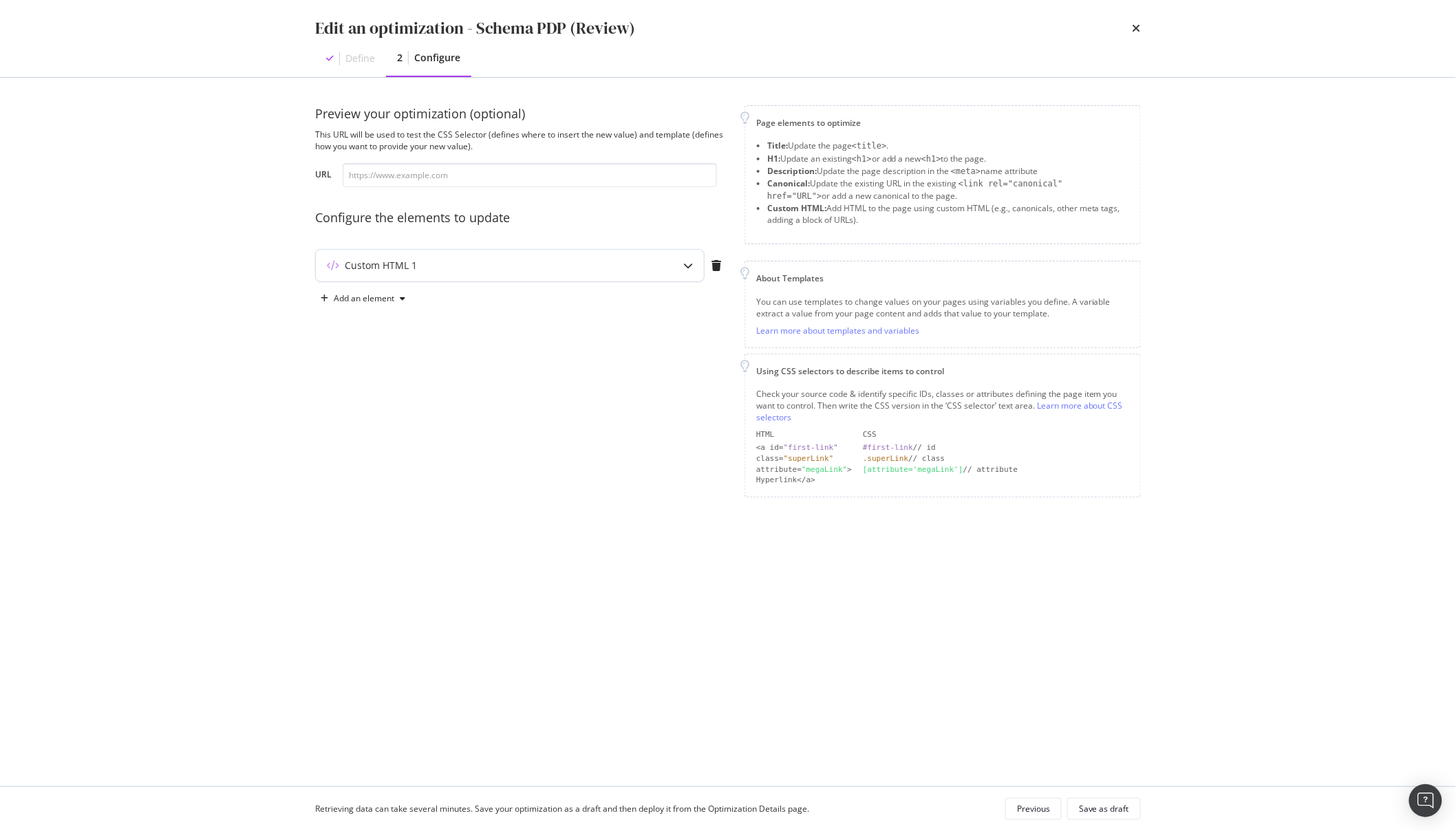
click at [677, 271] on div "modal" at bounding box center [688, 265] width 31 height 31
